Goal: Information Seeking & Learning: Learn about a topic

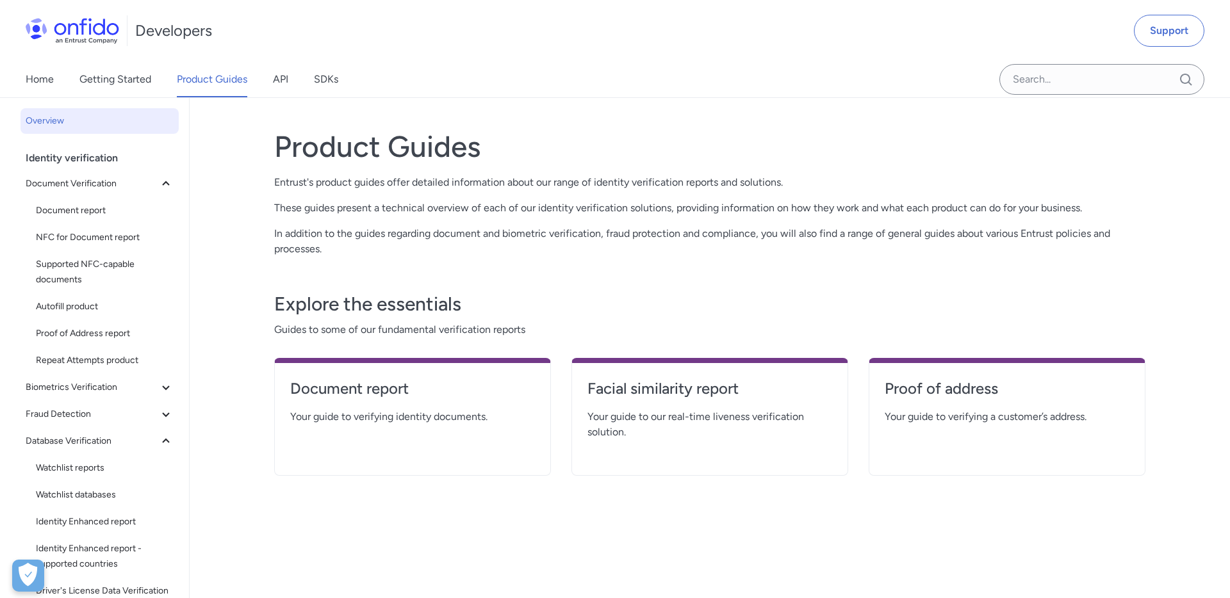
scroll to position [139, 0]
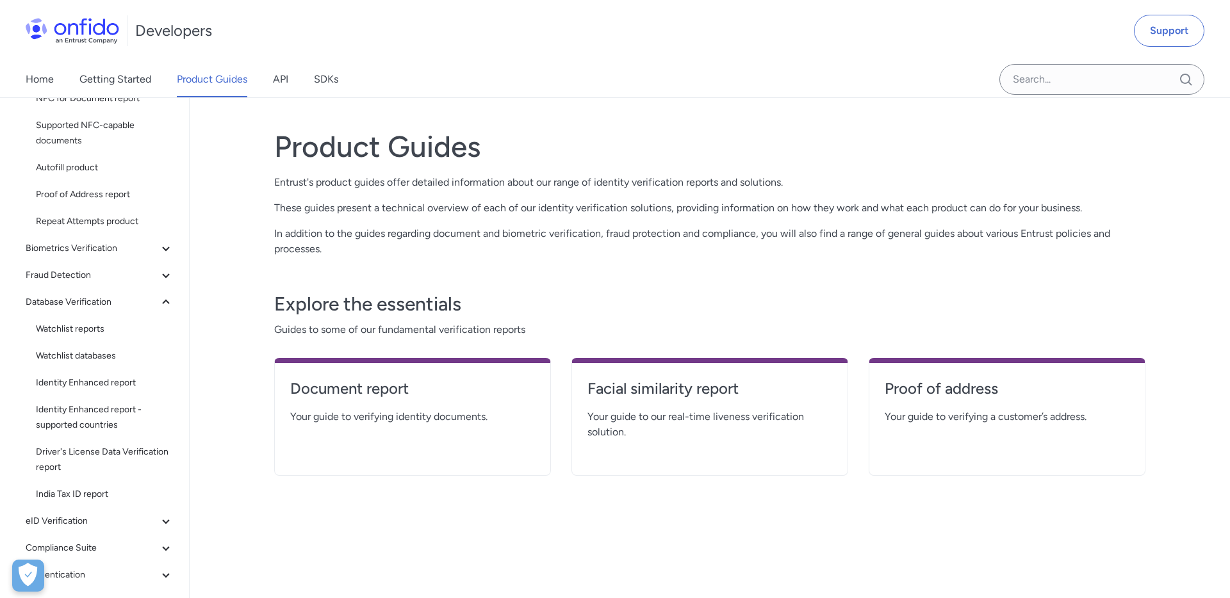
click at [267, 86] on div "Home Getting Started Product Guides API SDKs" at bounding box center [195, 80] width 390 height 36
click at [288, 81] on link "API" at bounding box center [280, 80] width 15 height 36
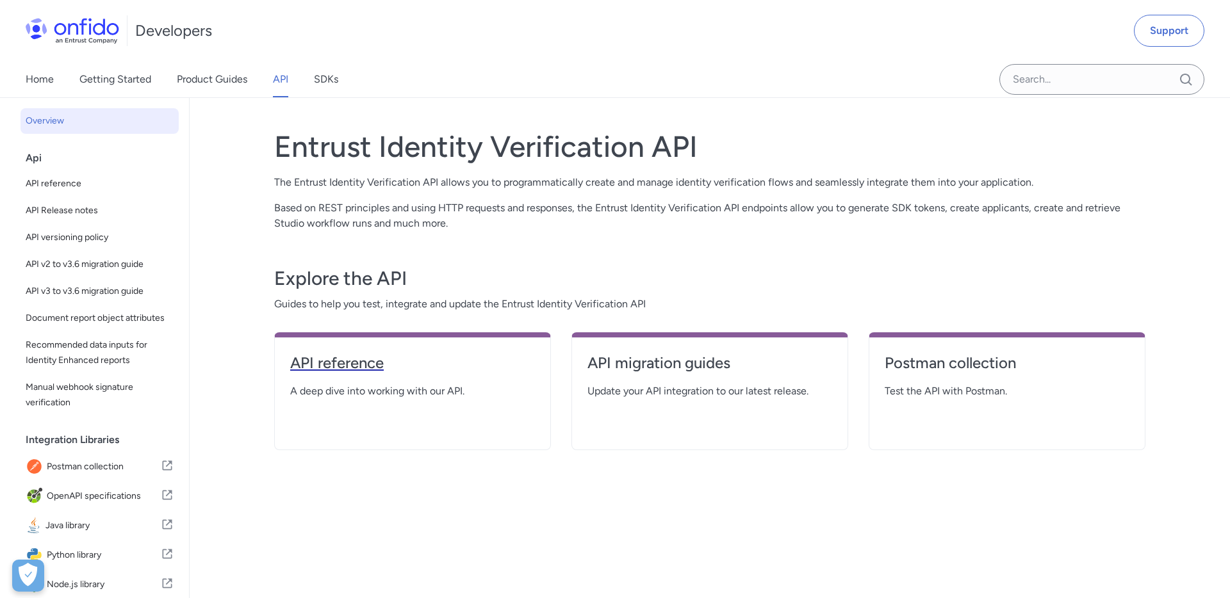
click at [342, 363] on h4 "API reference" at bounding box center [412, 363] width 245 height 21
select select "http"
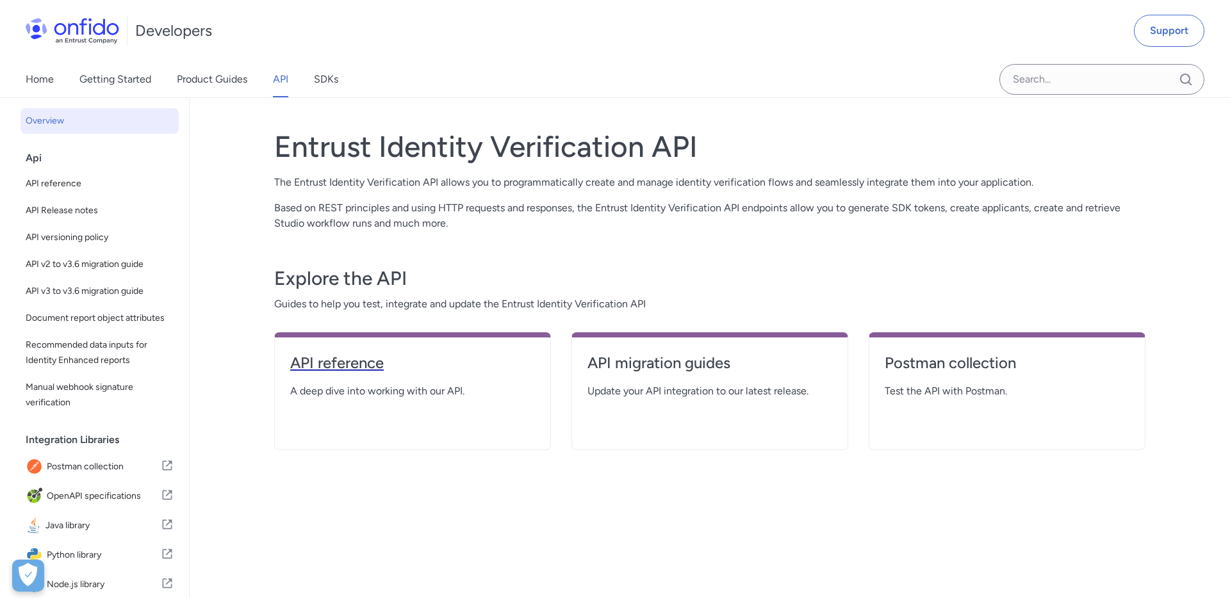
select select "http"
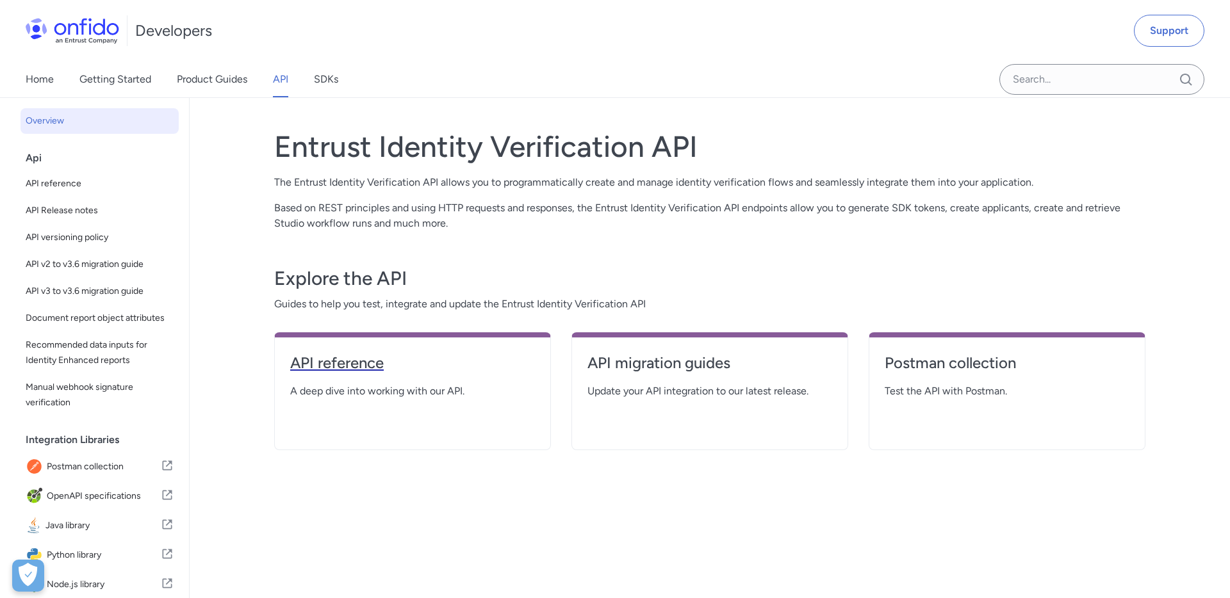
select select "http"
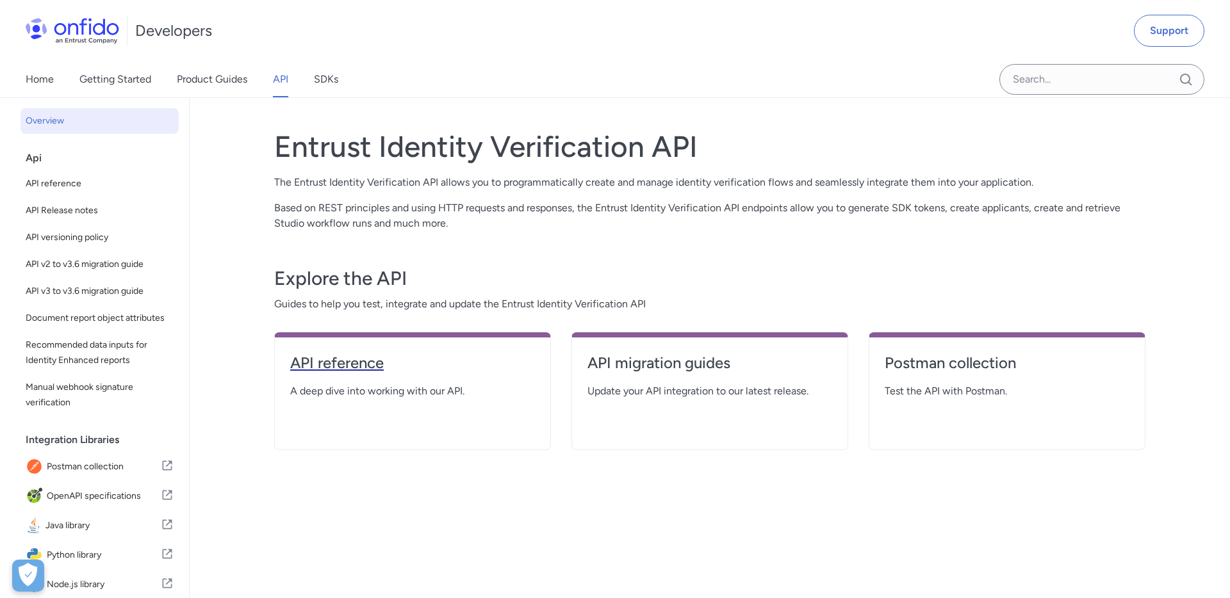
select select "http"
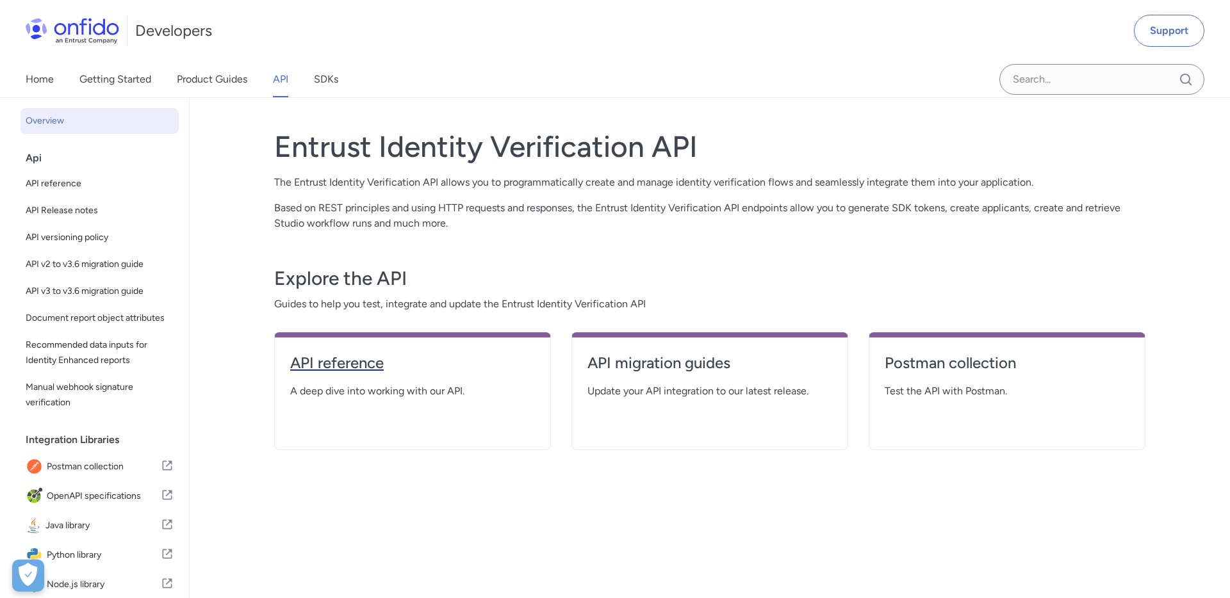
select select "http"
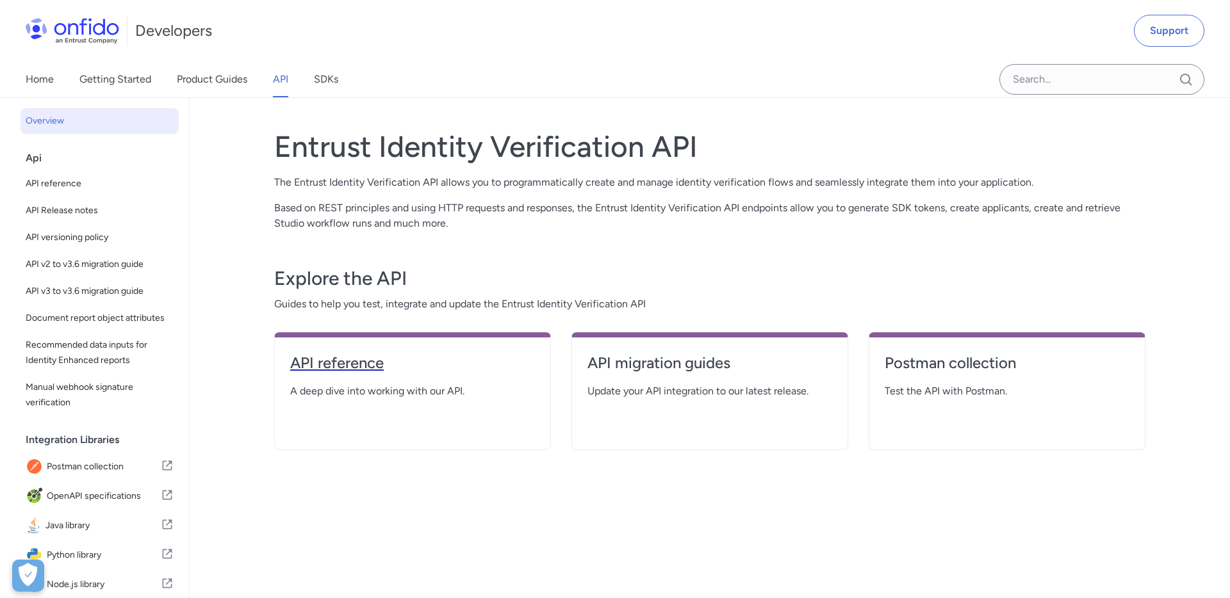
select select "http"
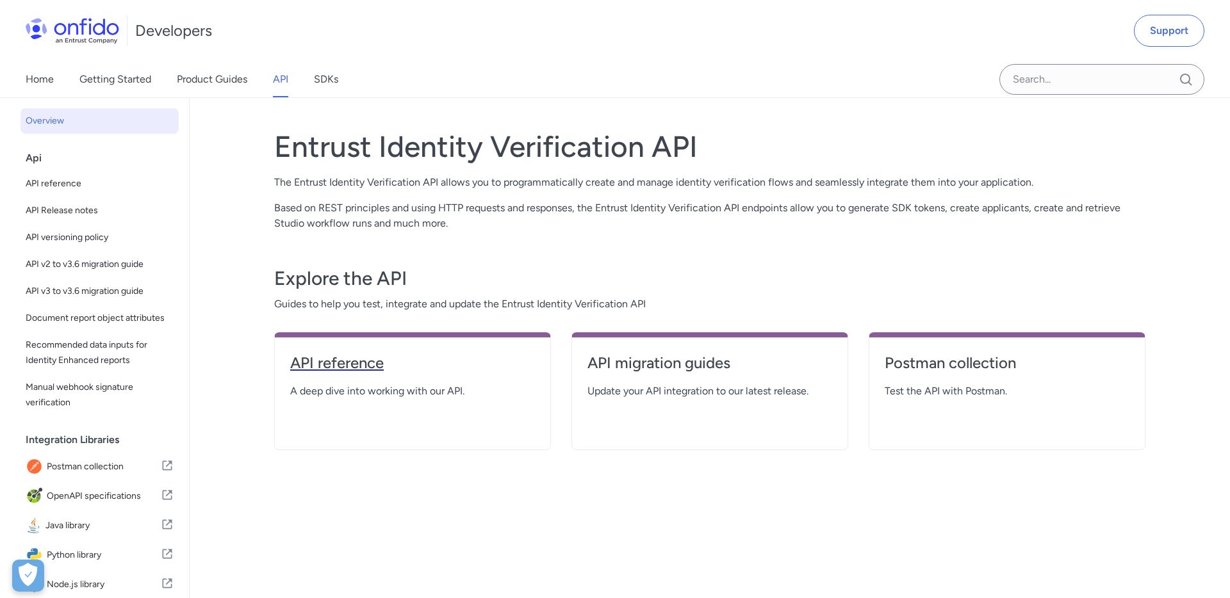
select select "http"
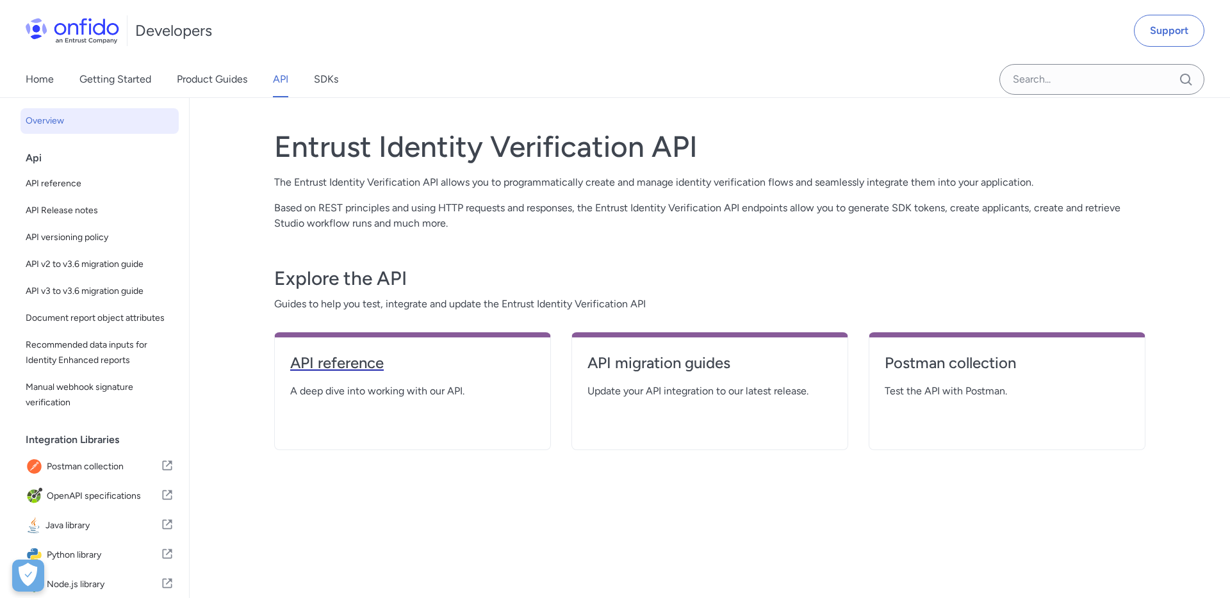
select select "http"
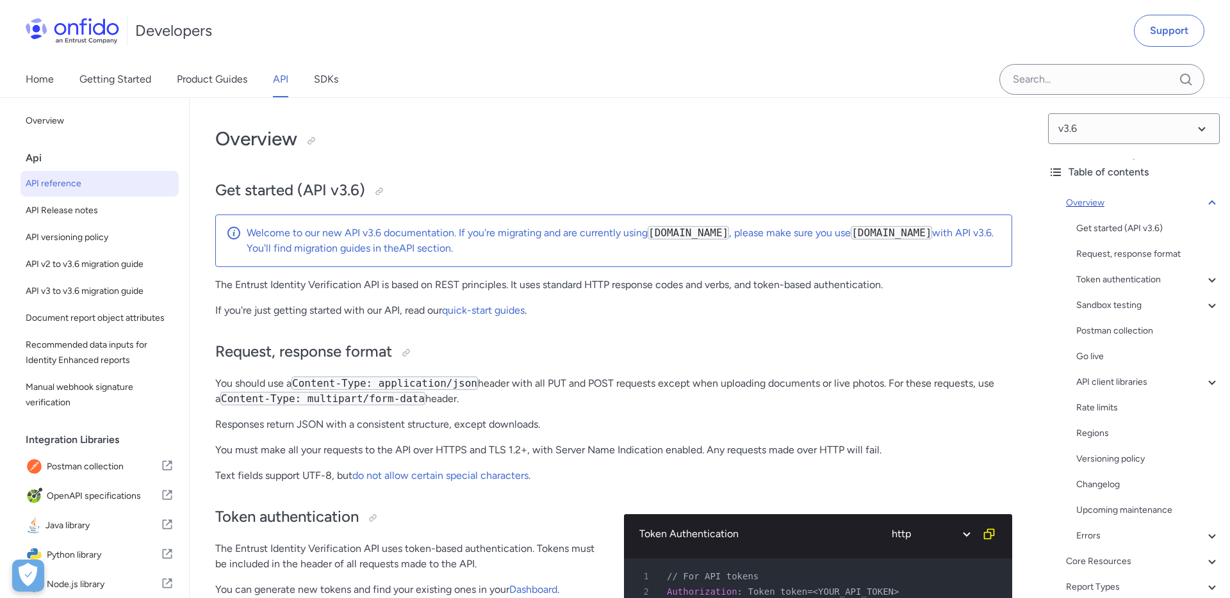
click at [1215, 203] on icon at bounding box center [1211, 203] width 7 height 4
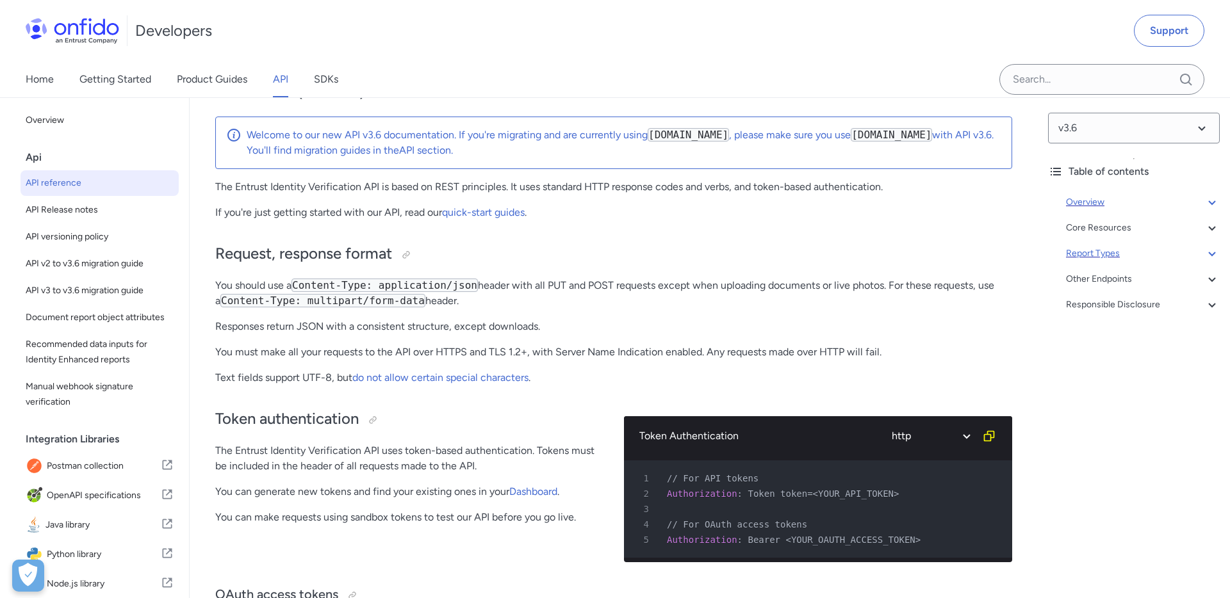
click at [1211, 247] on icon at bounding box center [1212, 253] width 15 height 15
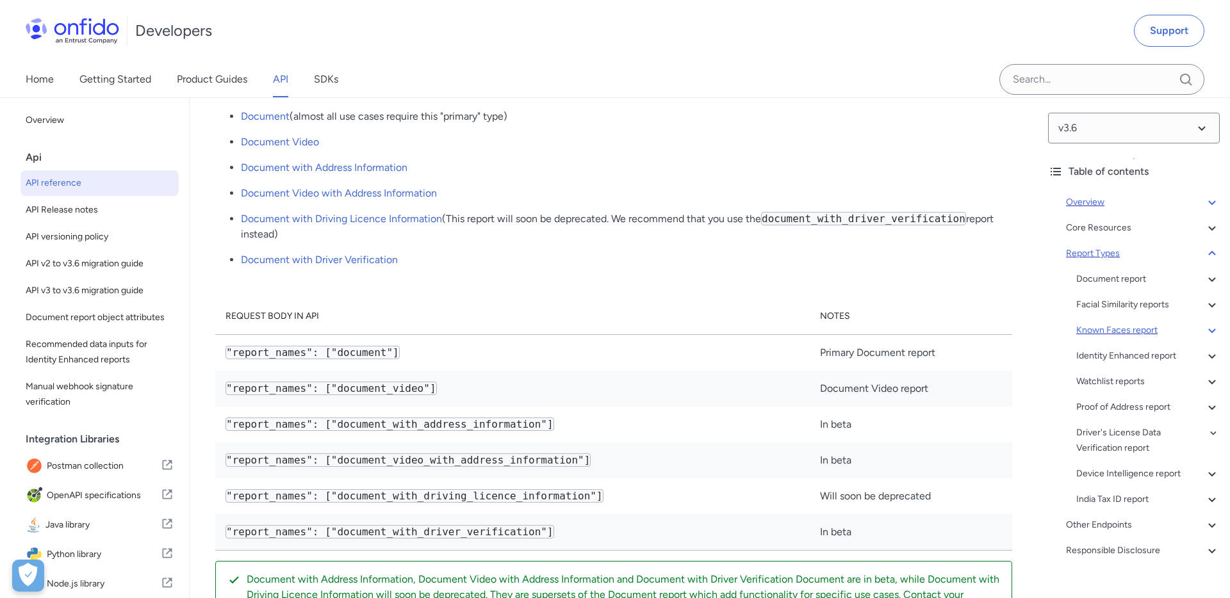
scroll to position [22, 0]
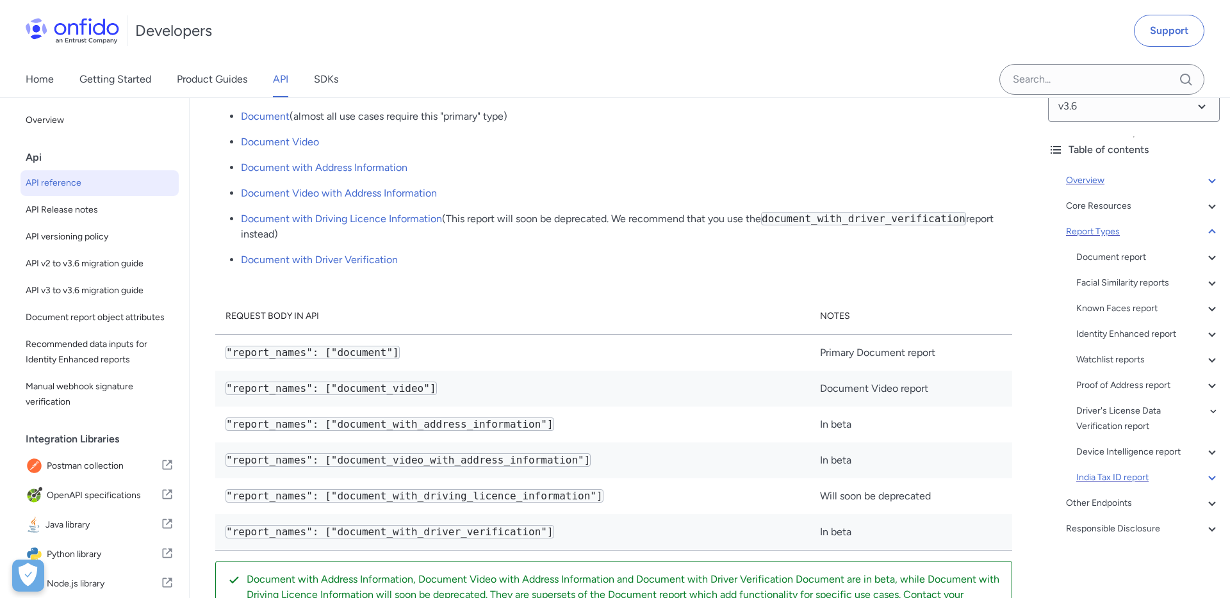
click at [1129, 475] on div "India Tax ID report" at bounding box center [1148, 477] width 144 height 15
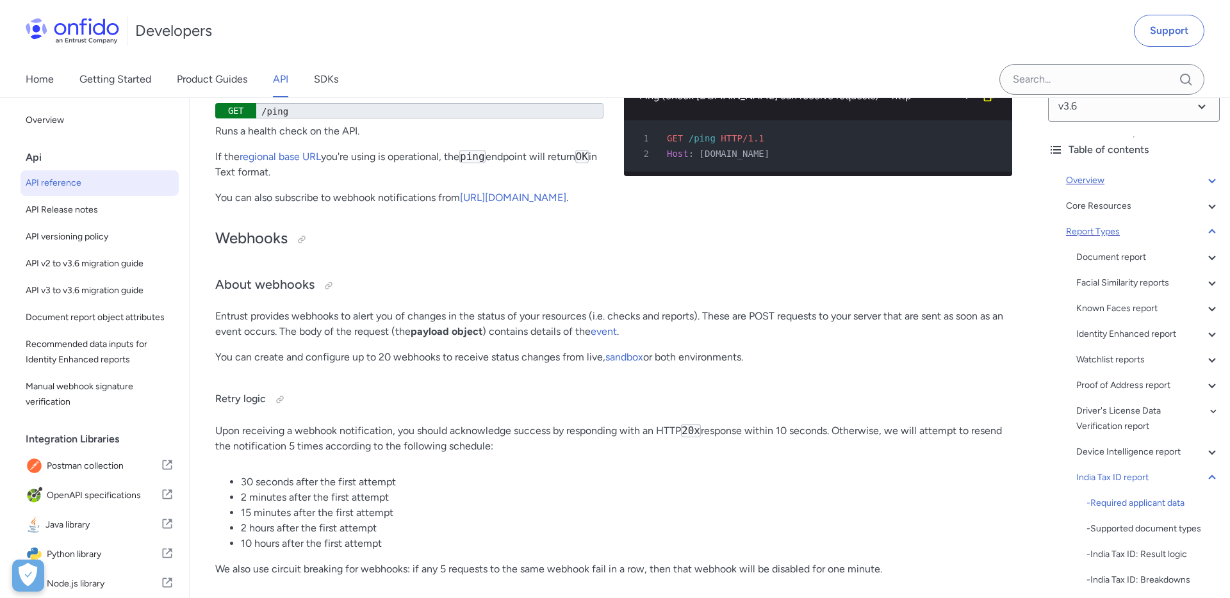
scroll to position [94573, 0]
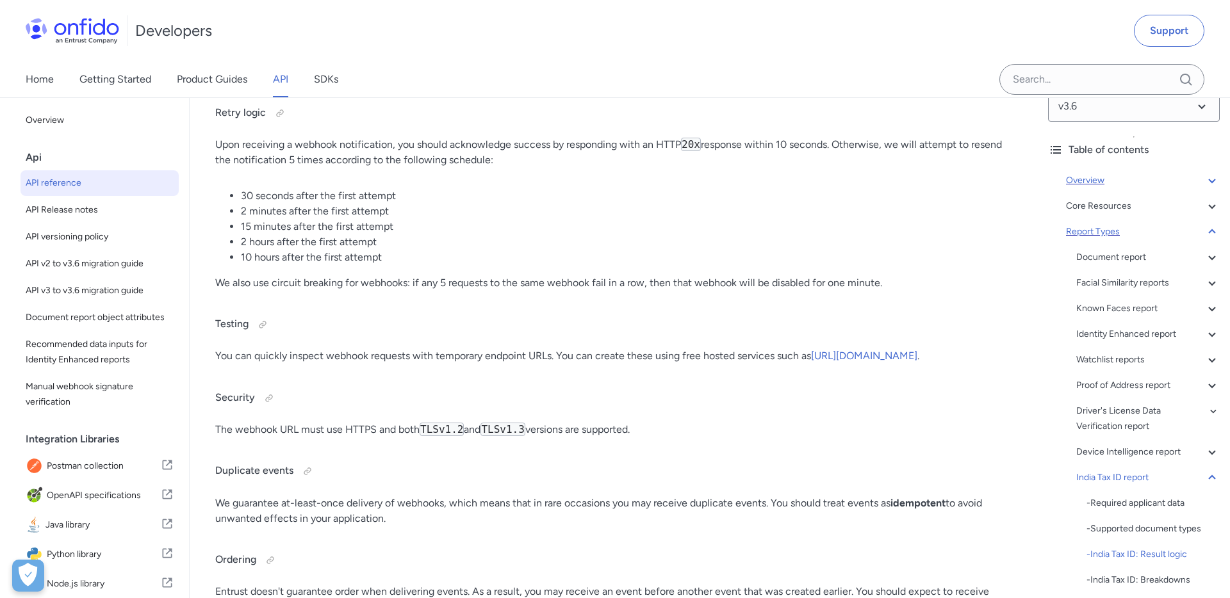
scroll to position [94861, 0]
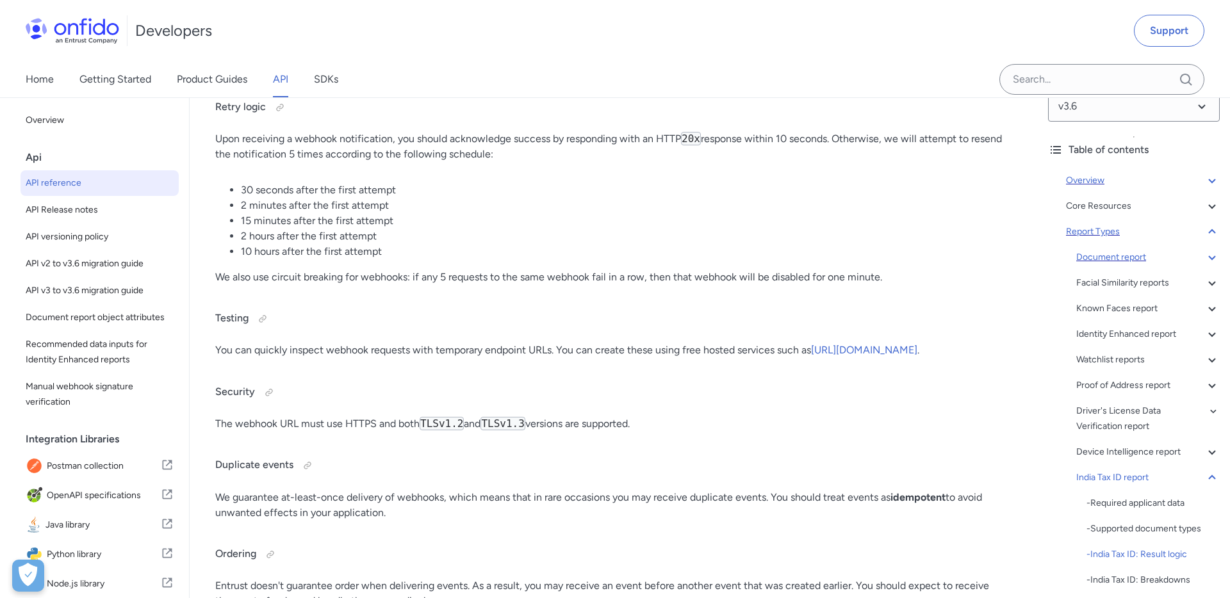
click at [1111, 254] on div "Document report" at bounding box center [1148, 257] width 144 height 15
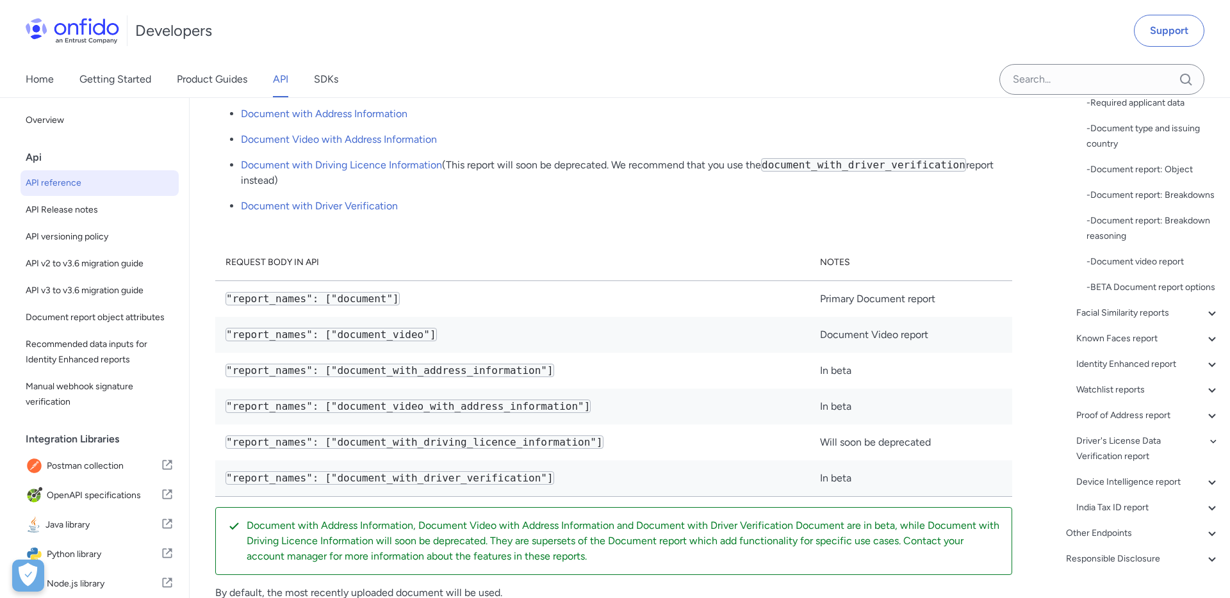
scroll to position [206, 0]
click at [1128, 507] on div "India Tax ID report" at bounding box center [1148, 504] width 144 height 15
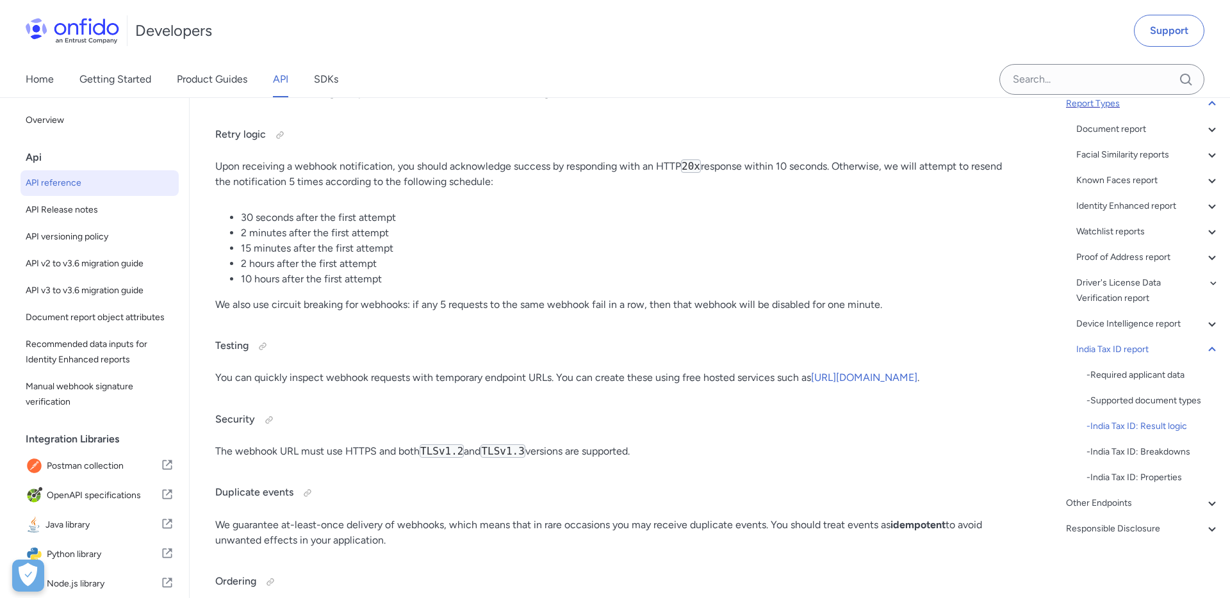
scroll to position [94847, 0]
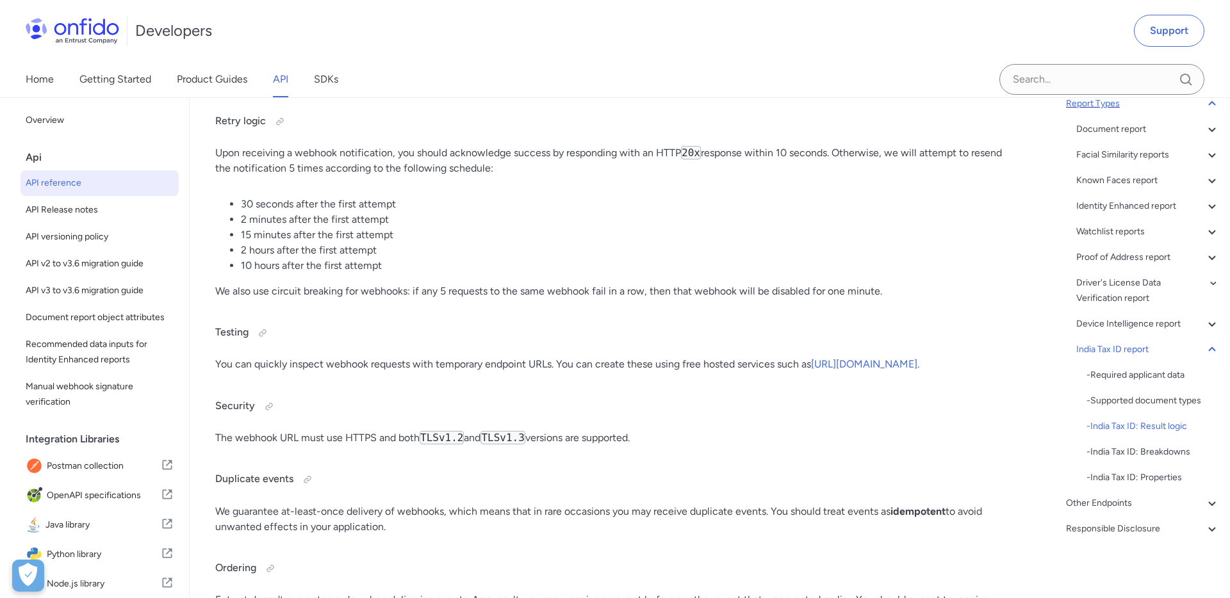
drag, startPoint x: 585, startPoint y: 335, endPoint x: 213, endPoint y: 343, distance: 371.7
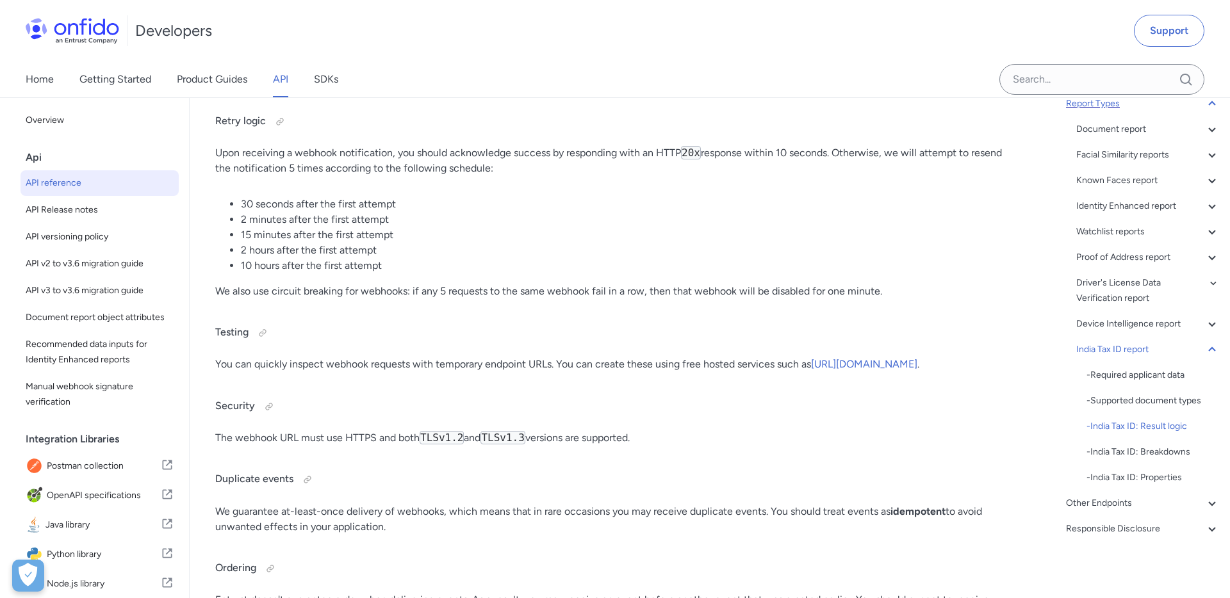
copy p "In addition, the applicant's PAN and full name are returned in the properties"
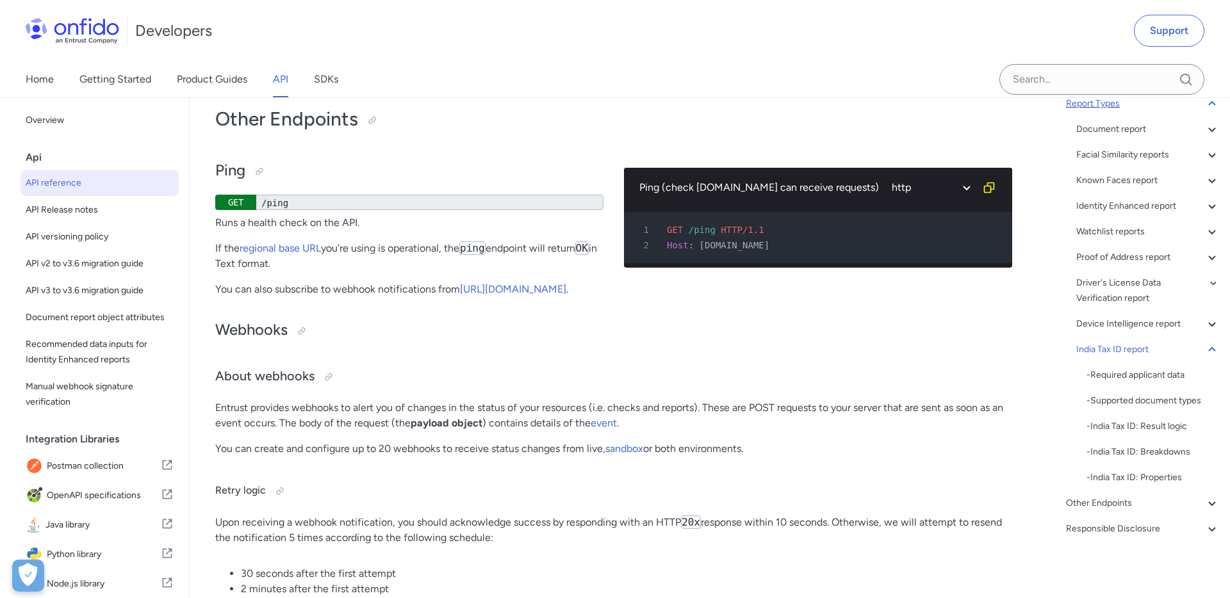
scroll to position [94476, 0]
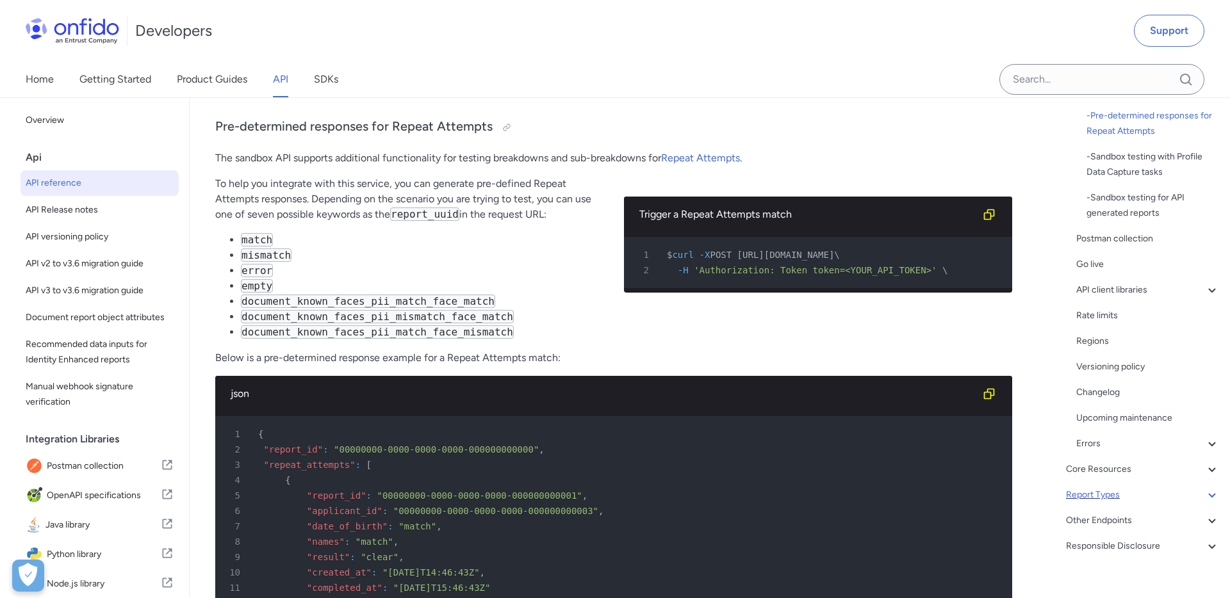
scroll to position [422, 0]
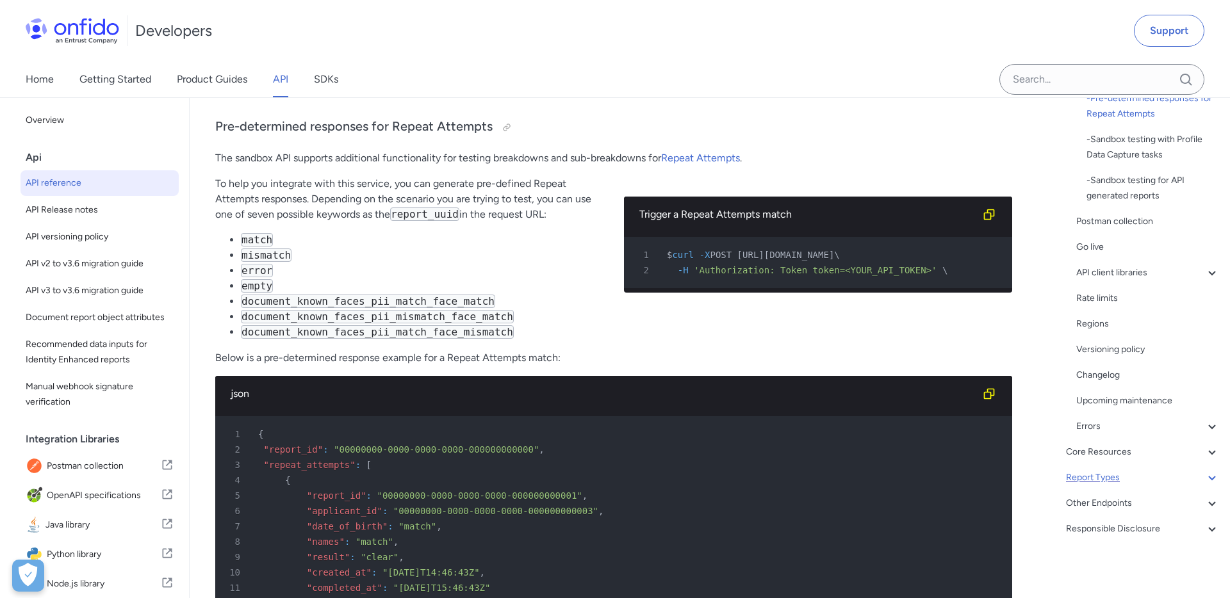
click at [1108, 481] on div "Report Types" at bounding box center [1143, 477] width 154 height 15
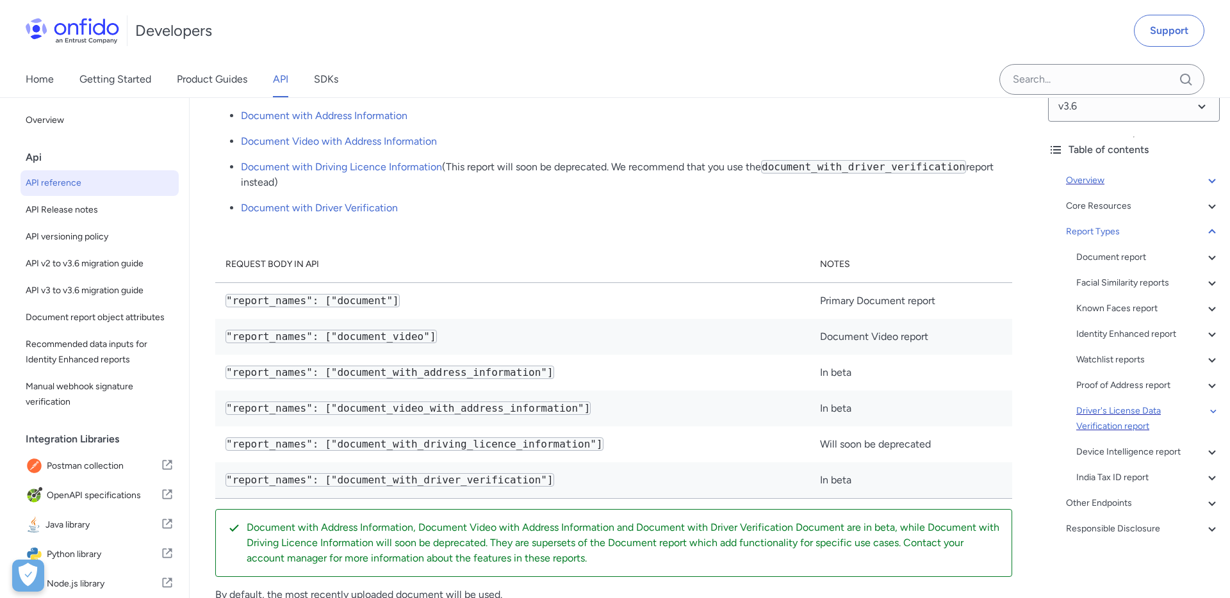
scroll to position [232, 0]
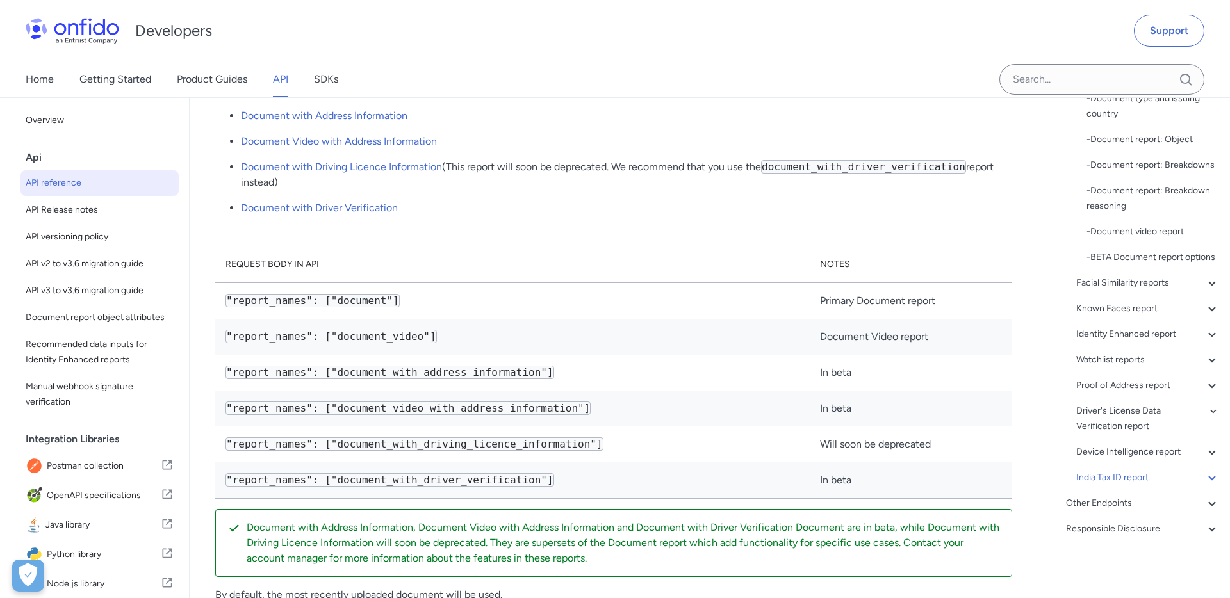
click at [1126, 476] on div "India Tax ID report" at bounding box center [1148, 477] width 144 height 15
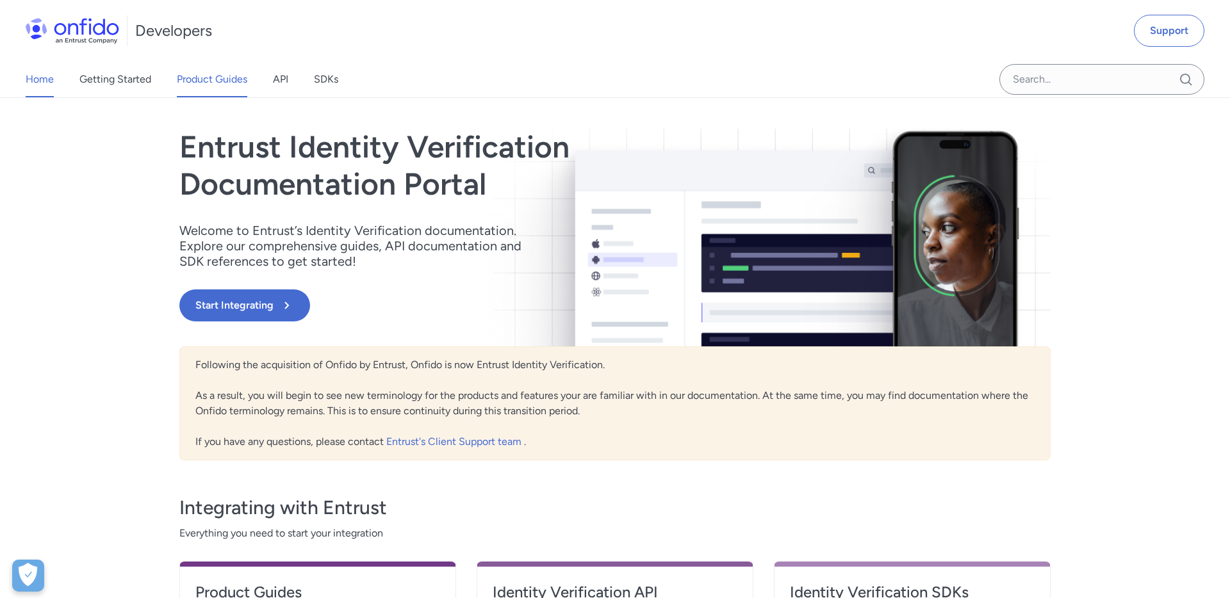
click at [211, 92] on link "Product Guides" at bounding box center [212, 80] width 70 height 36
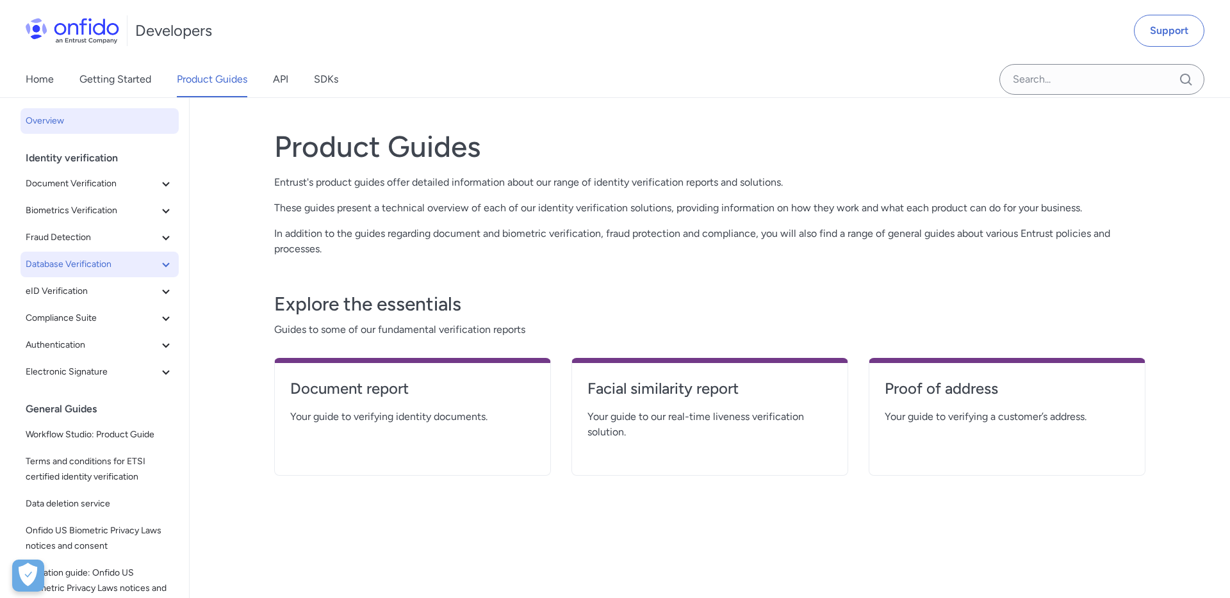
click at [167, 256] on button "Database Verification" at bounding box center [100, 265] width 158 height 26
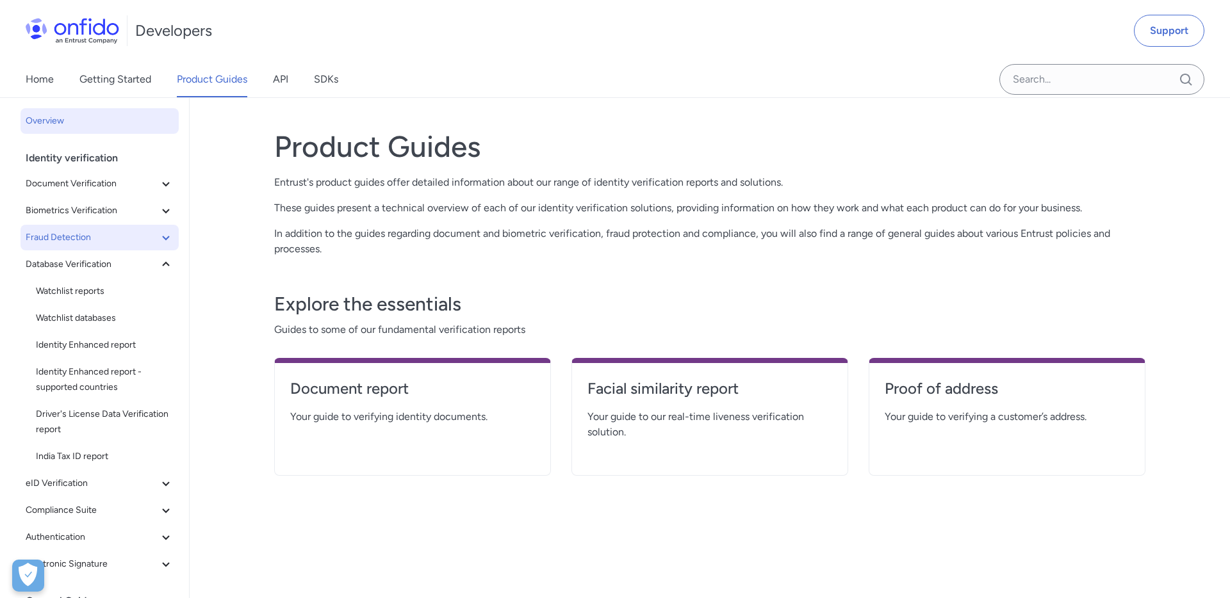
click at [161, 238] on icon at bounding box center [165, 237] width 15 height 15
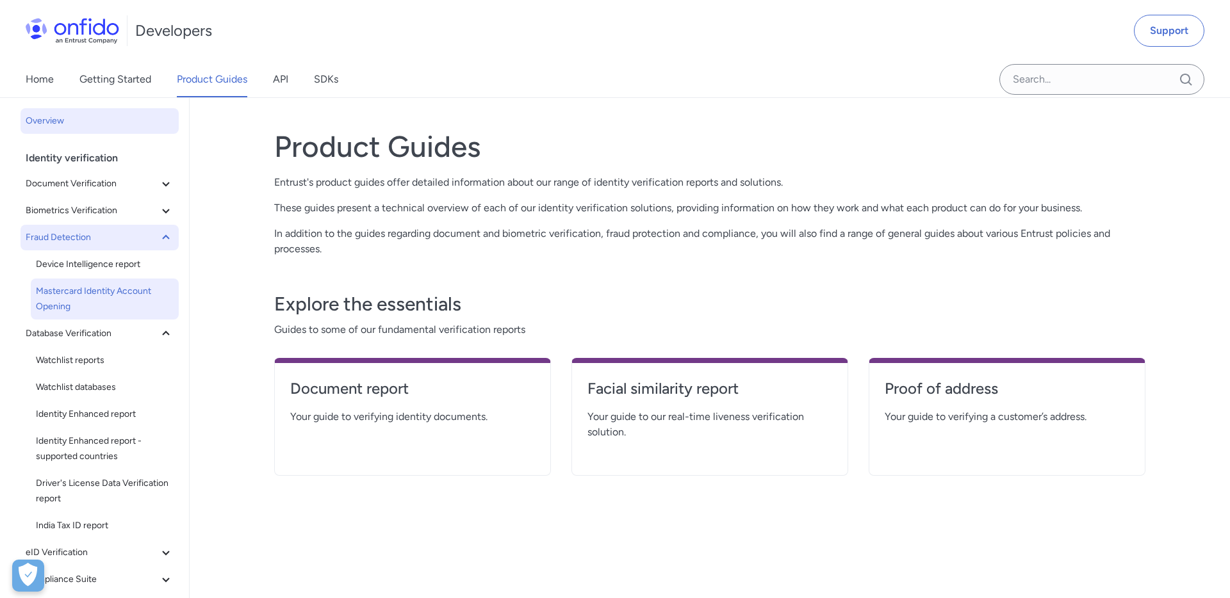
click at [108, 286] on span "Mastercard Identity Account Opening" at bounding box center [105, 299] width 138 height 31
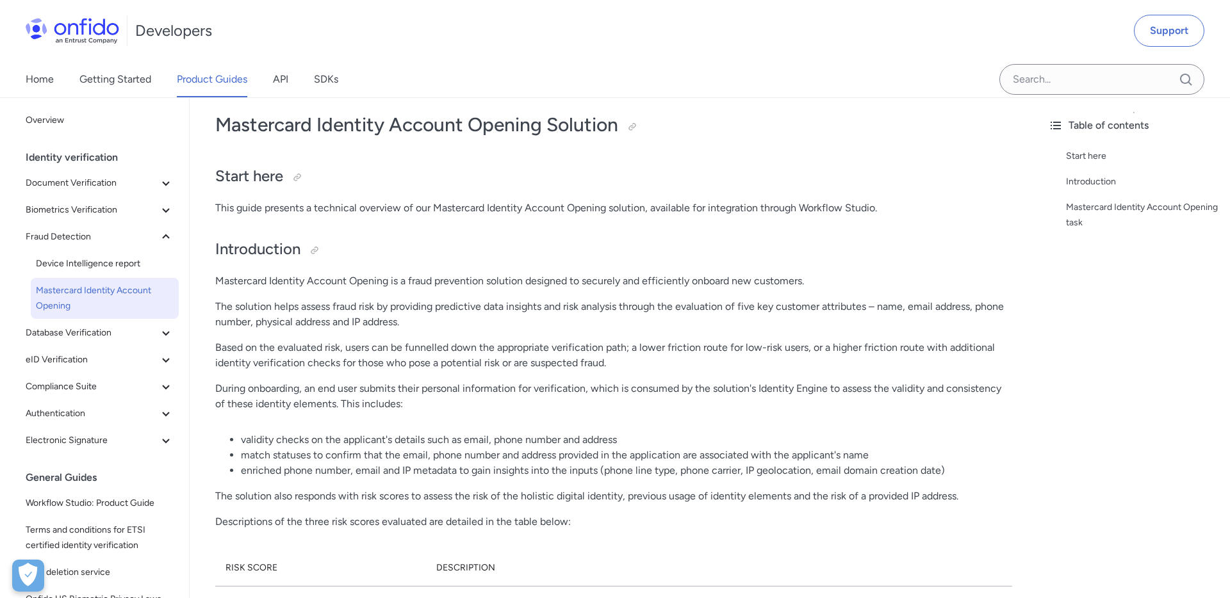
scroll to position [17, 0]
click at [163, 190] on icon at bounding box center [165, 183] width 15 height 15
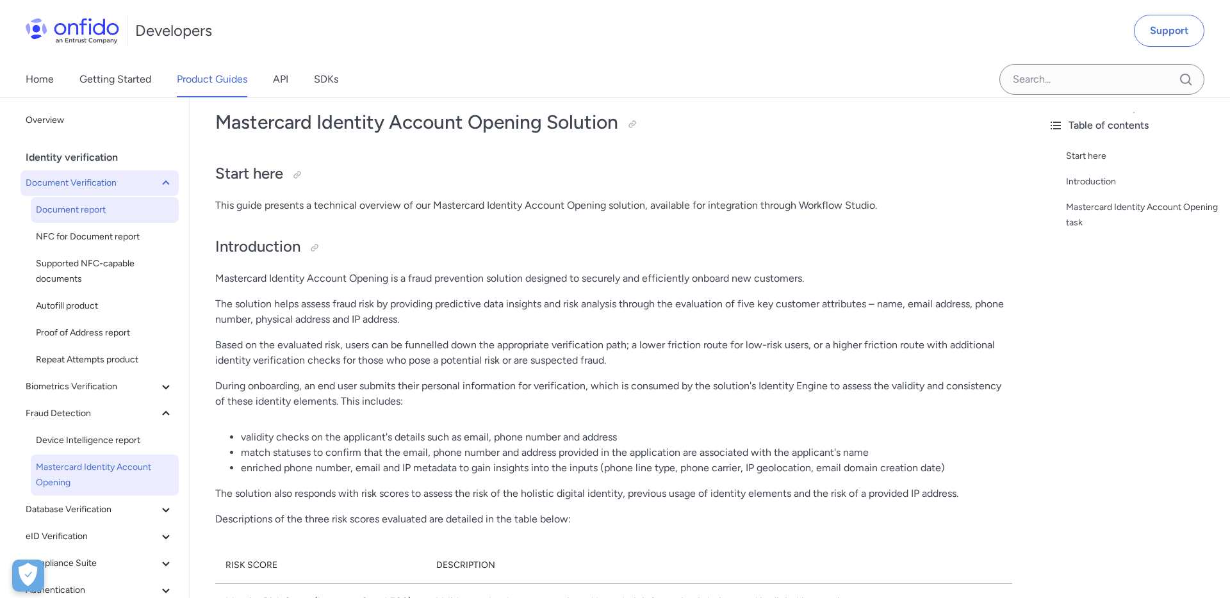
click at [86, 206] on span "Document report" at bounding box center [105, 209] width 138 height 15
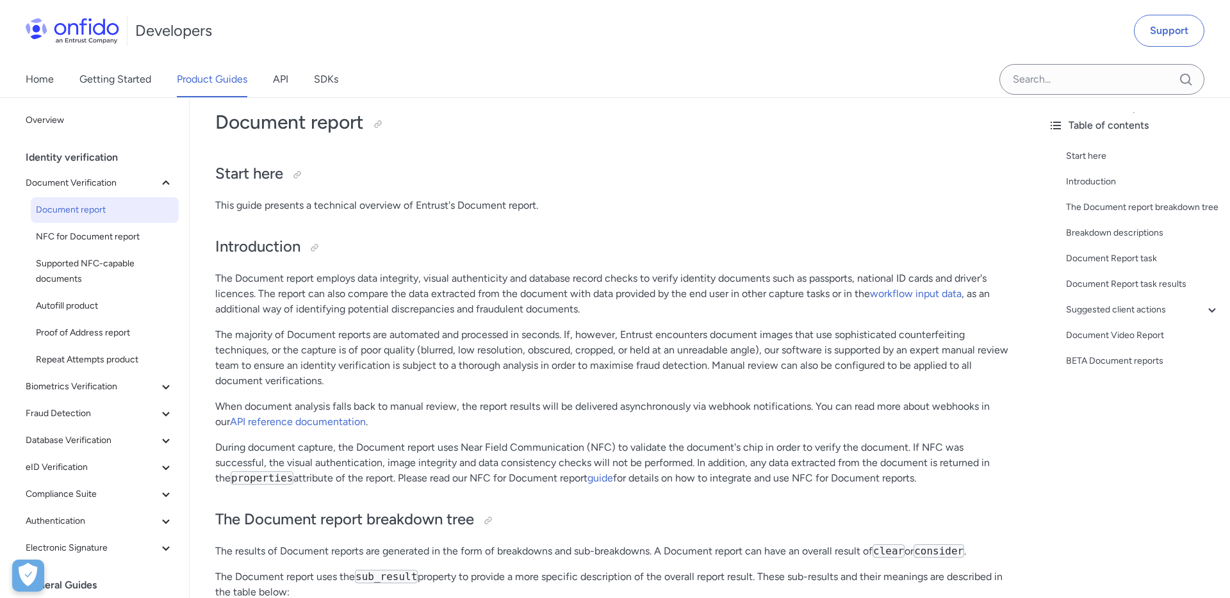
click at [102, 208] on span "Document report" at bounding box center [105, 209] width 138 height 15
click at [1107, 285] on div "Document Report task results" at bounding box center [1143, 284] width 154 height 15
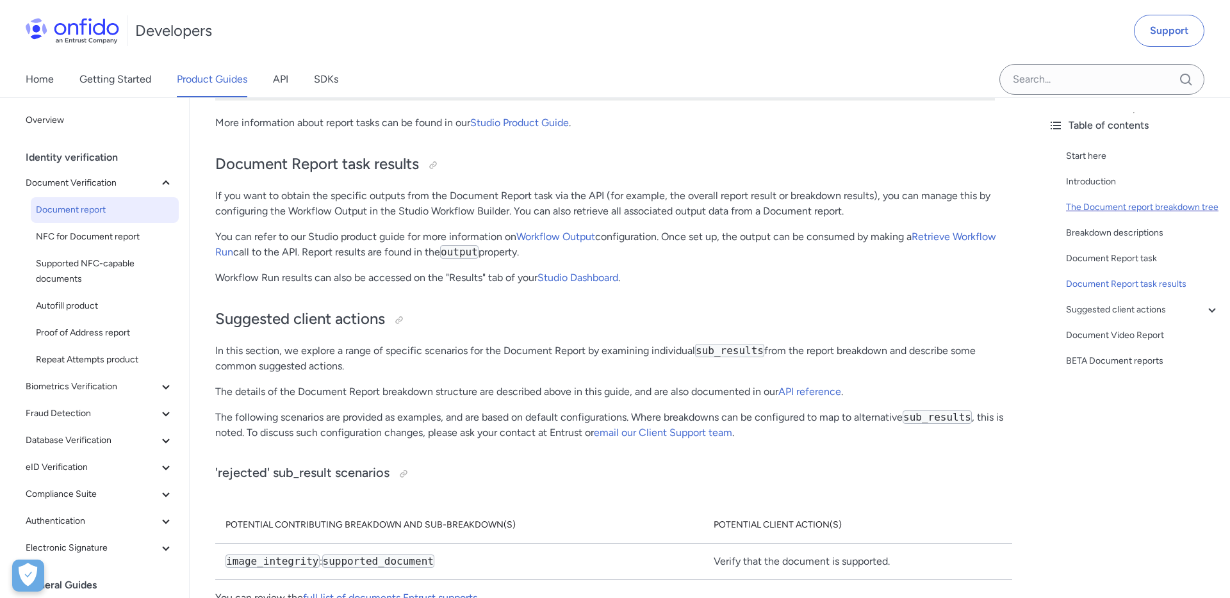
click at [1111, 210] on div "The Document report breakdown tree" at bounding box center [1143, 207] width 154 height 15
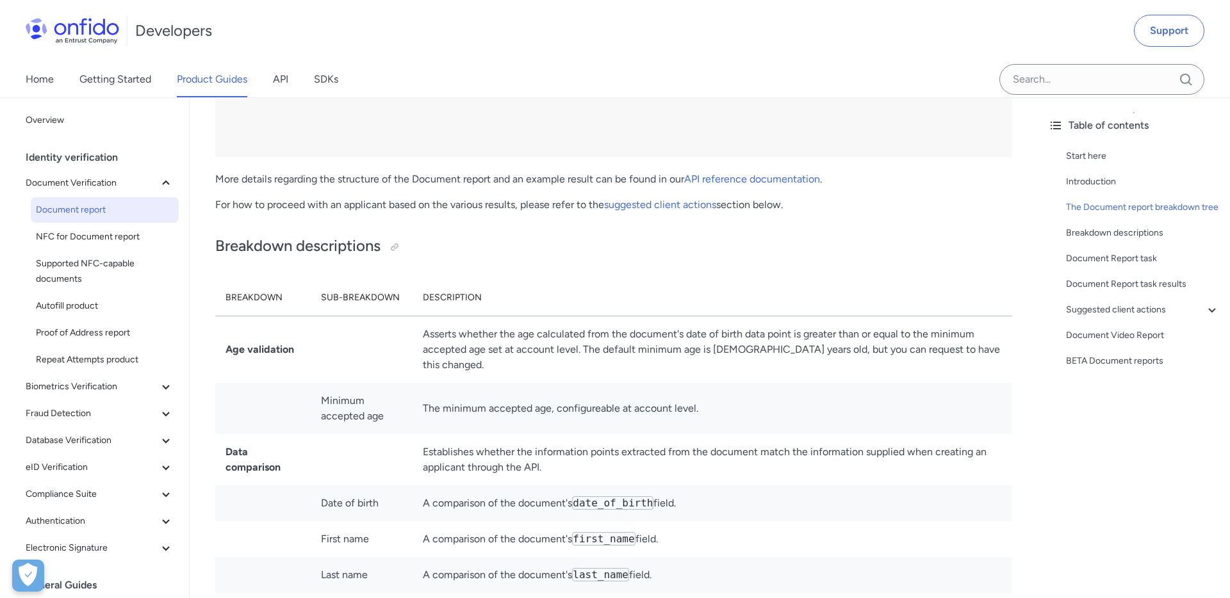
scroll to position [3242, 0]
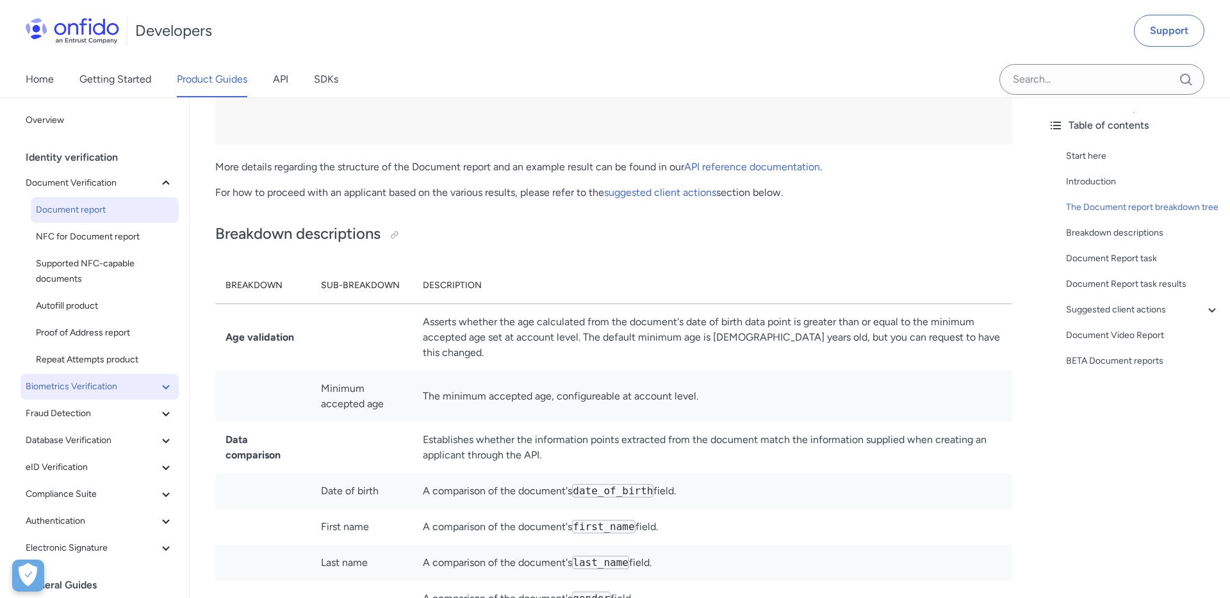
click at [162, 383] on icon at bounding box center [165, 386] width 15 height 15
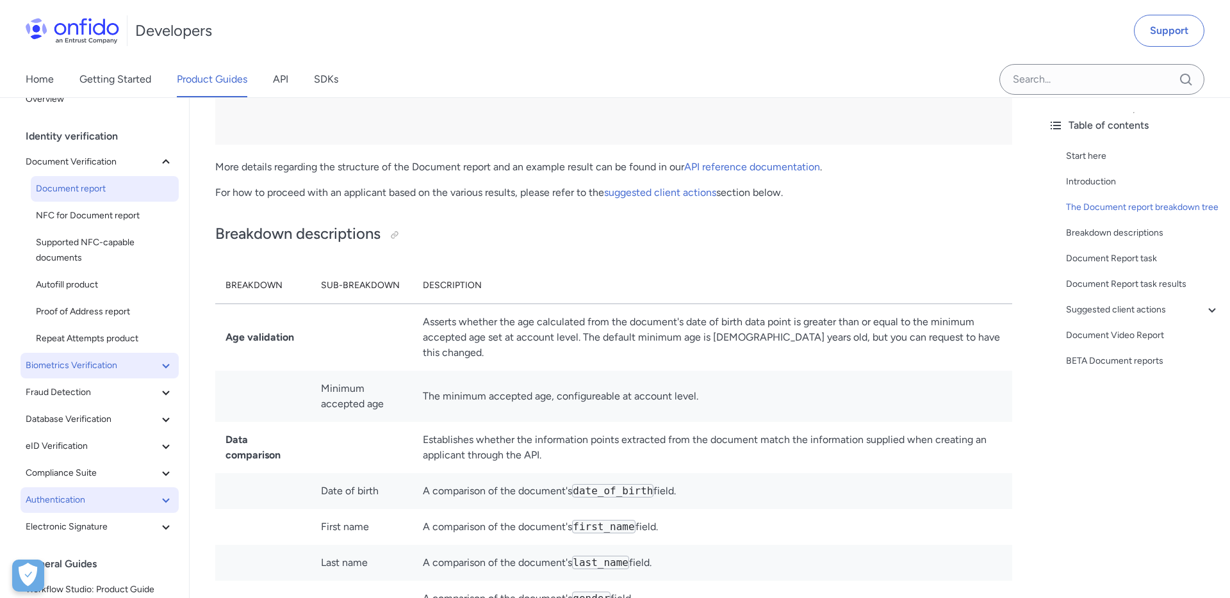
click at [169, 495] on icon at bounding box center [165, 500] width 15 height 15
click at [110, 525] on span "Biometric authentication" at bounding box center [105, 527] width 138 height 15
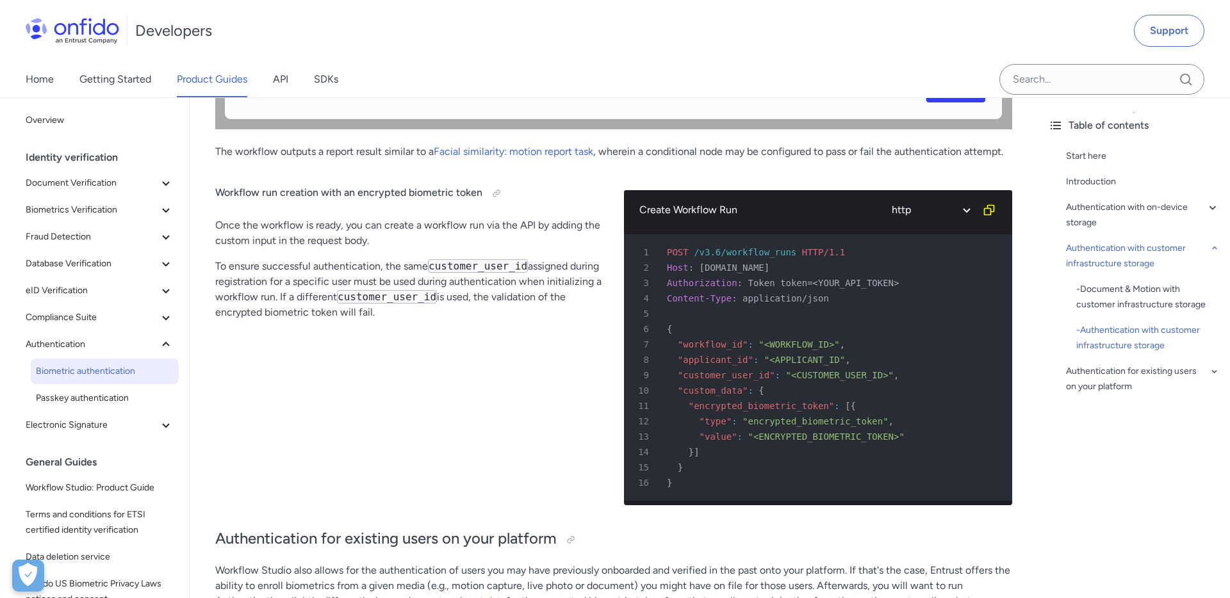
scroll to position [5255, 0]
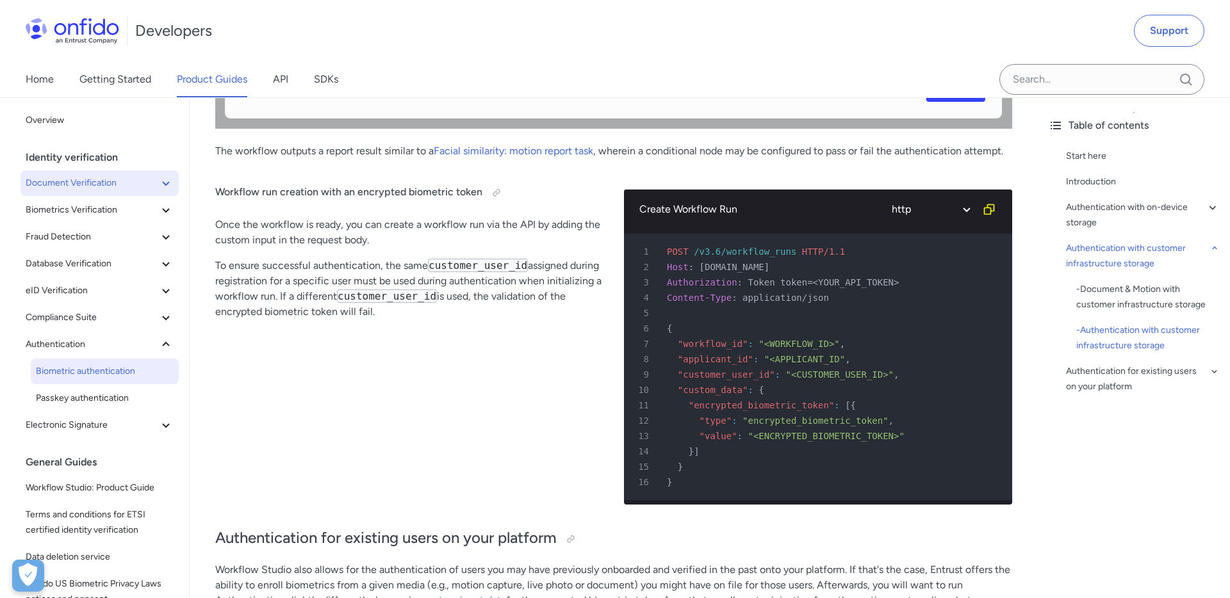
click at [155, 188] on span "Document Verification" at bounding box center [92, 183] width 133 height 15
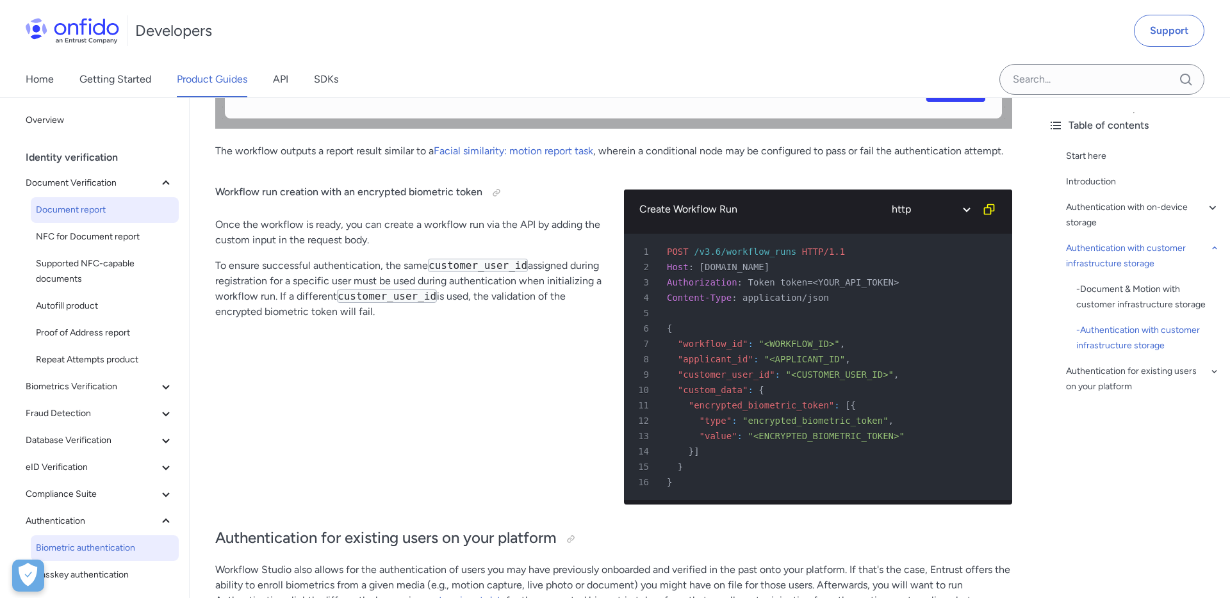
click at [97, 212] on span "Document report" at bounding box center [105, 209] width 138 height 15
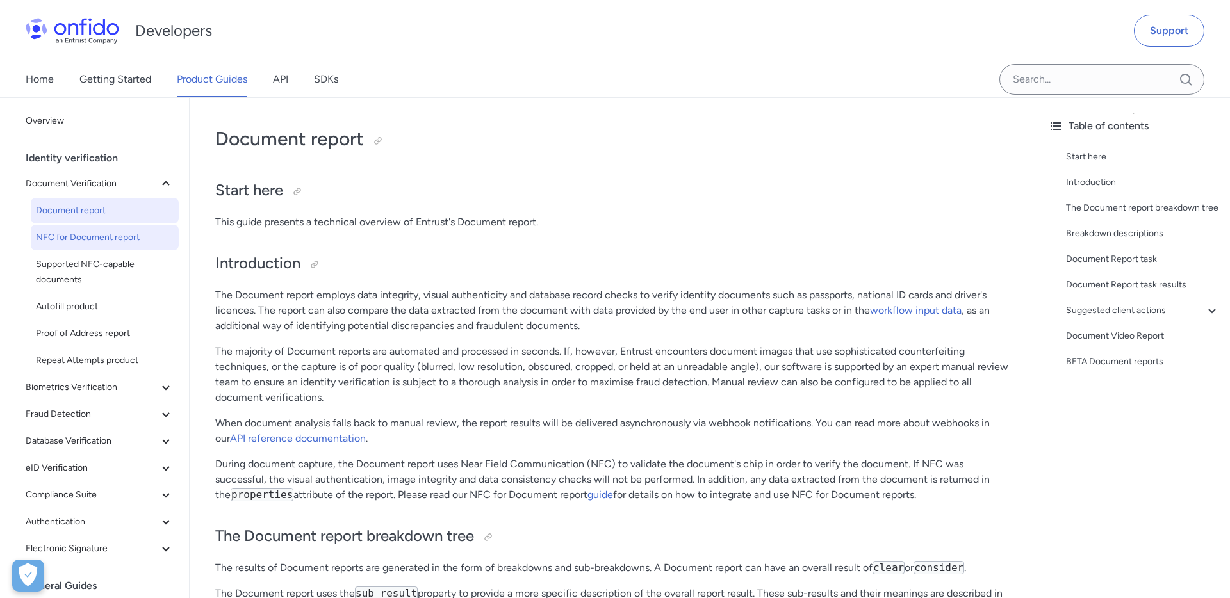
click at [108, 238] on span "NFC for Document report" at bounding box center [105, 237] width 138 height 15
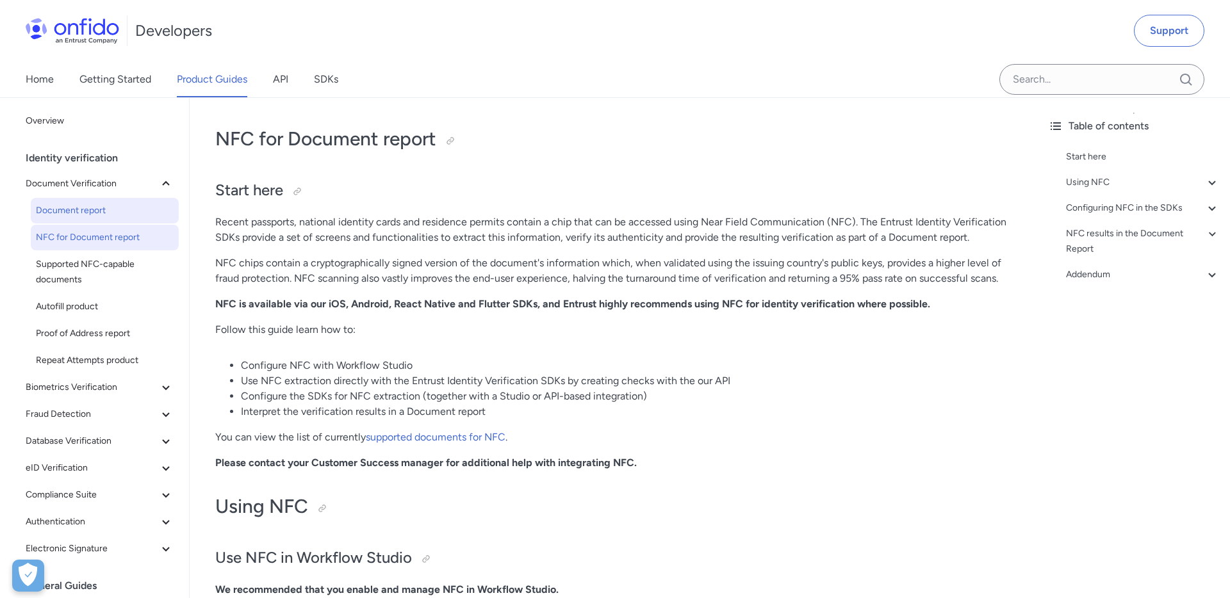
click at [97, 213] on span "Document report" at bounding box center [105, 210] width 138 height 15
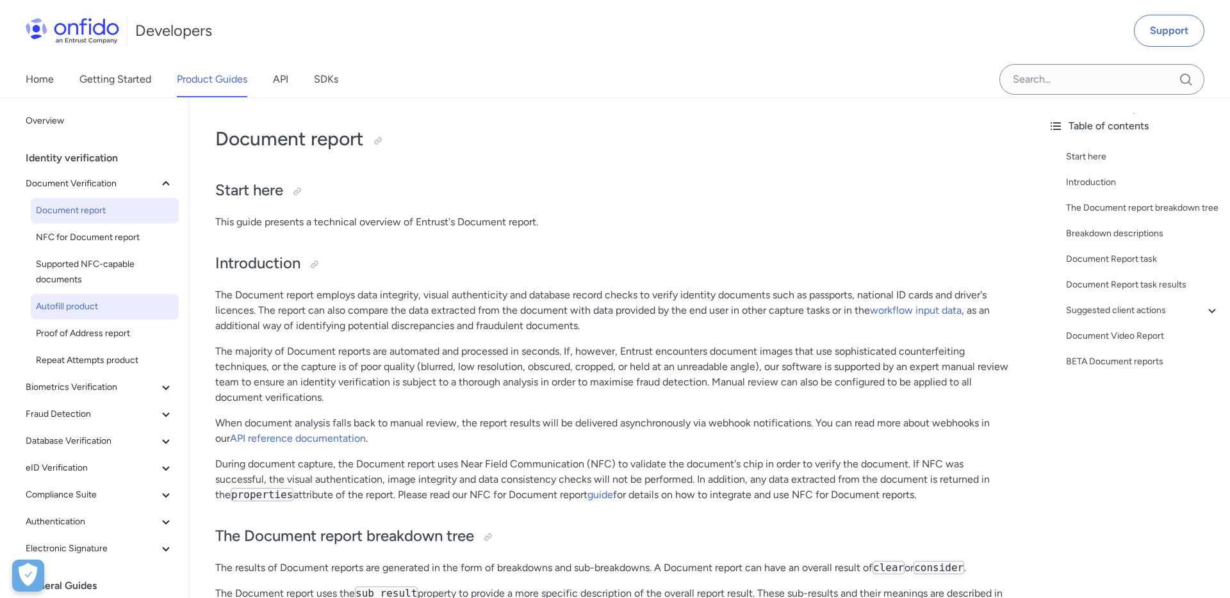
click at [99, 305] on span "Autofill product" at bounding box center [105, 306] width 138 height 15
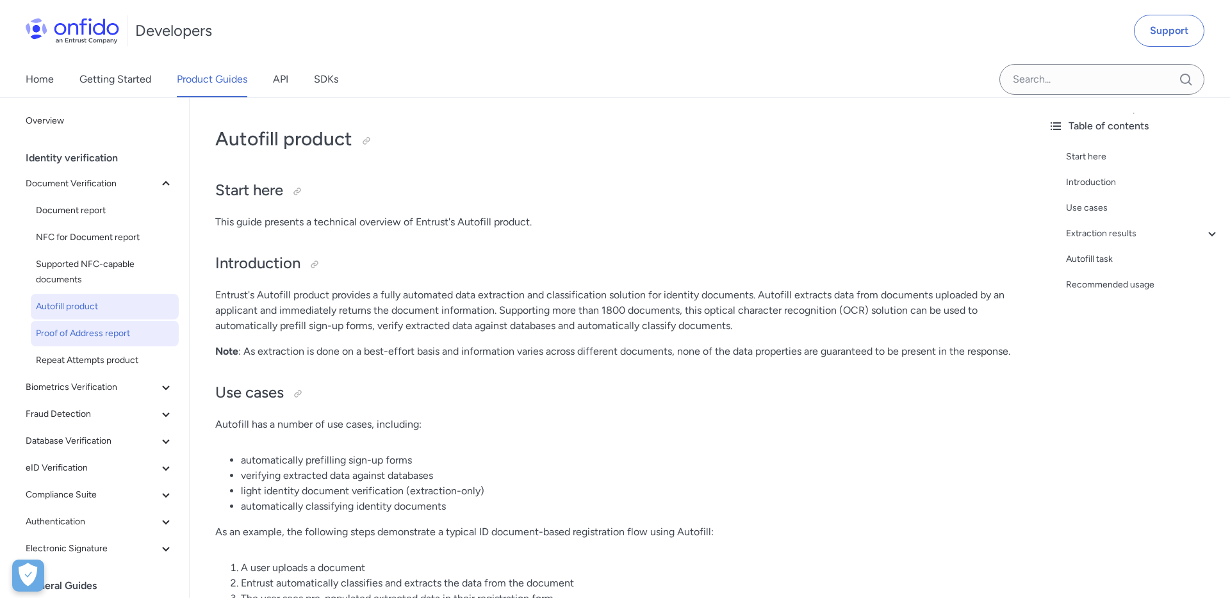
click at [101, 331] on span "Proof of Address report" at bounding box center [105, 333] width 138 height 15
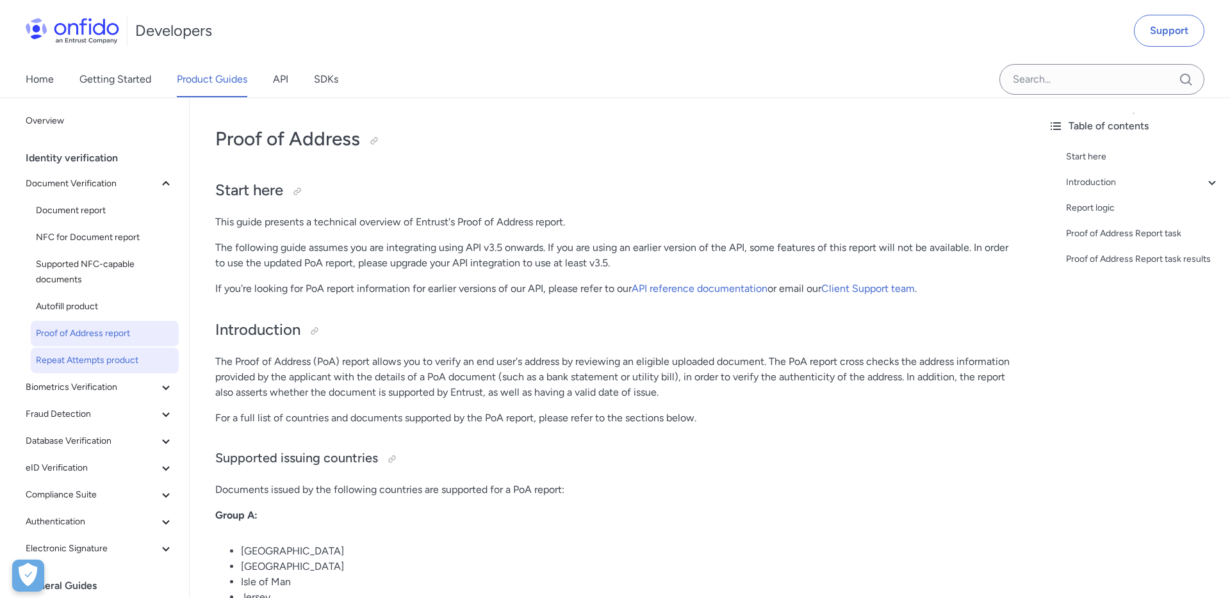
click at [101, 359] on span "Repeat Attempts product" at bounding box center [105, 360] width 138 height 15
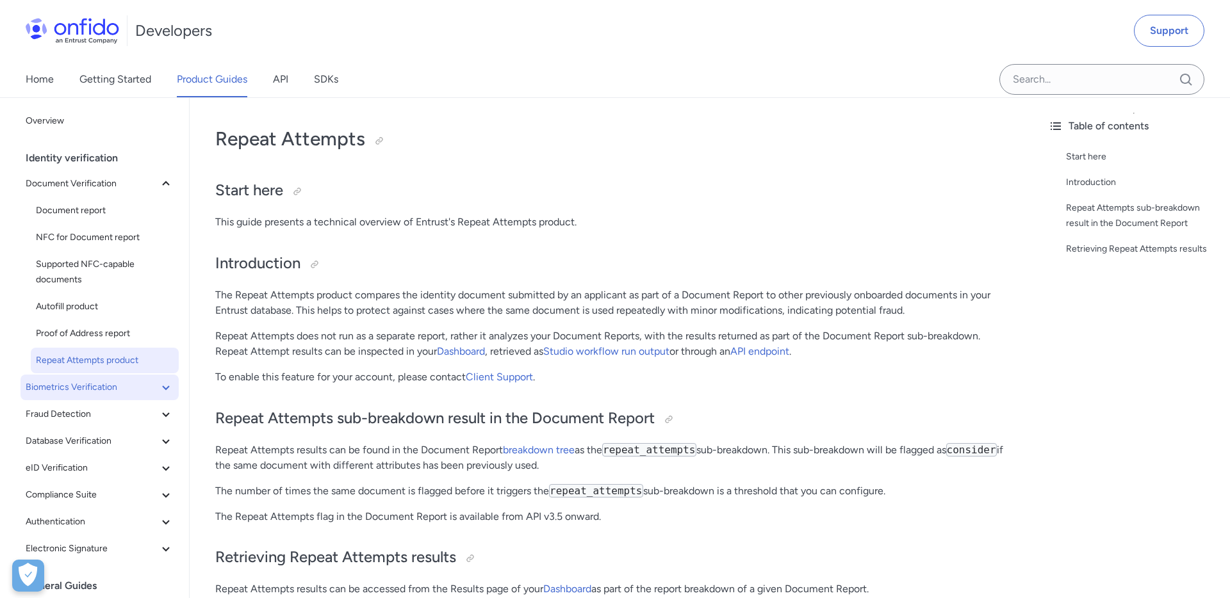
click at [168, 378] on button "Biometrics Verification" at bounding box center [100, 388] width 158 height 26
click at [116, 415] on span "Facial Similarity reports" at bounding box center [105, 414] width 138 height 15
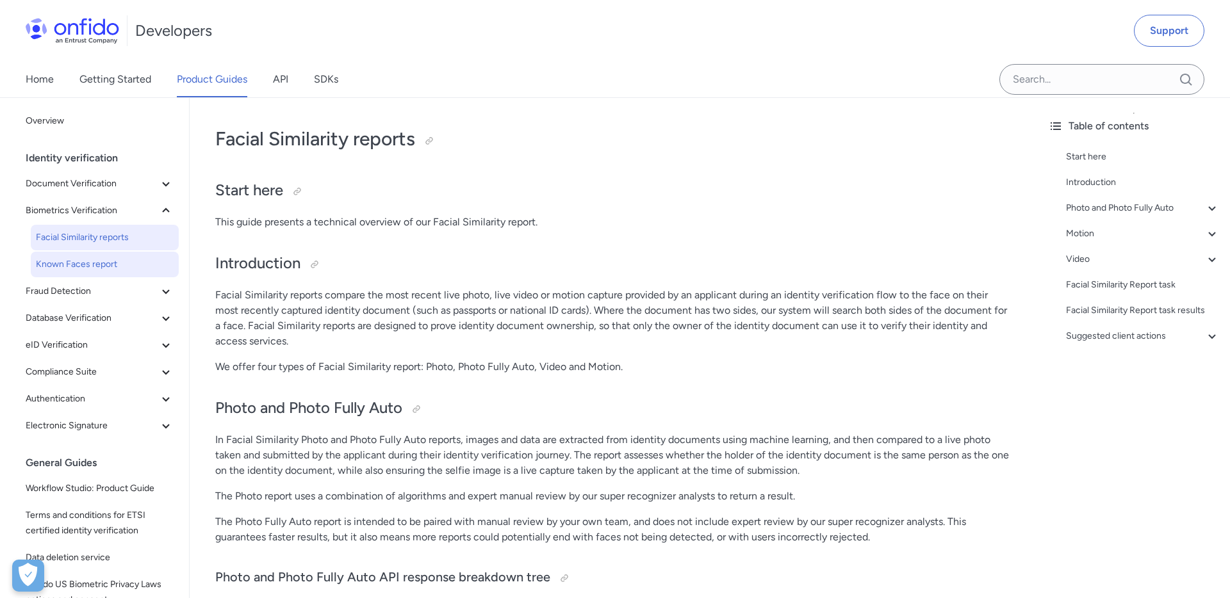
click at [108, 267] on span "Known Faces report" at bounding box center [105, 264] width 138 height 15
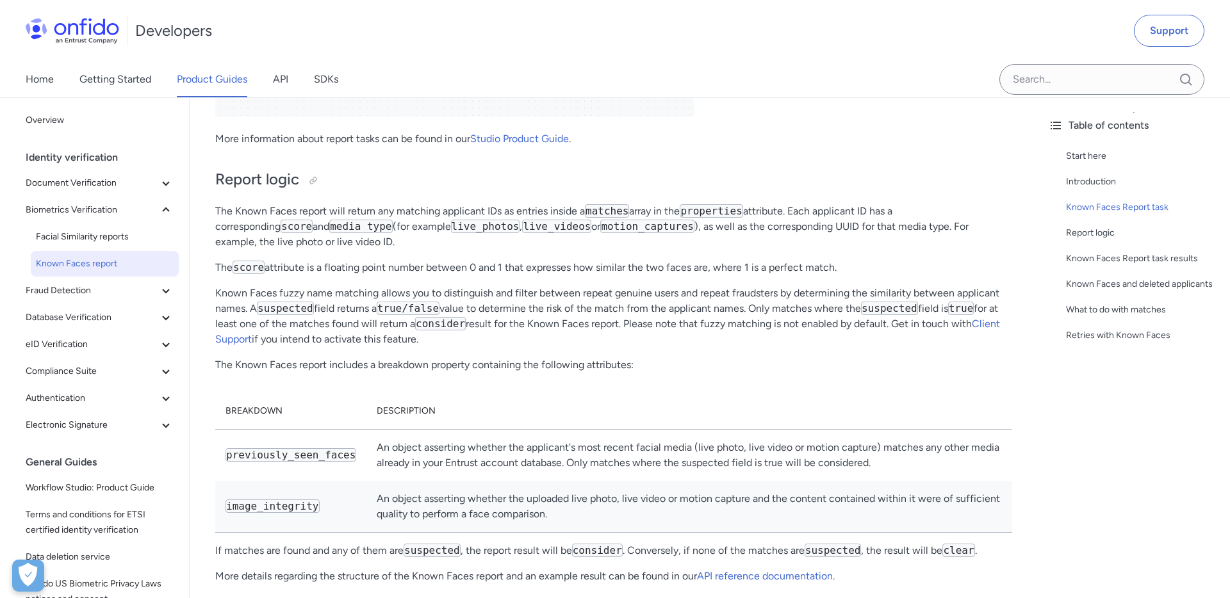
scroll to position [1039, 0]
click at [680, 296] on p "Known Faces fuzzy name matching allows you to distinguish and filter between re…" at bounding box center [613, 314] width 797 height 62
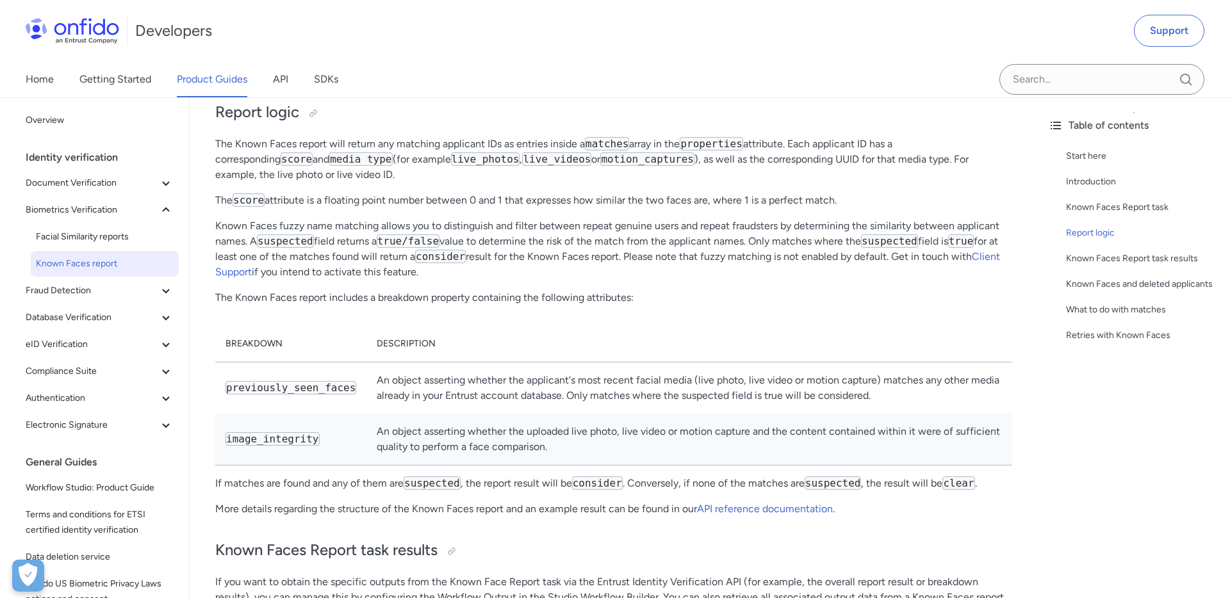
scroll to position [1113, 0]
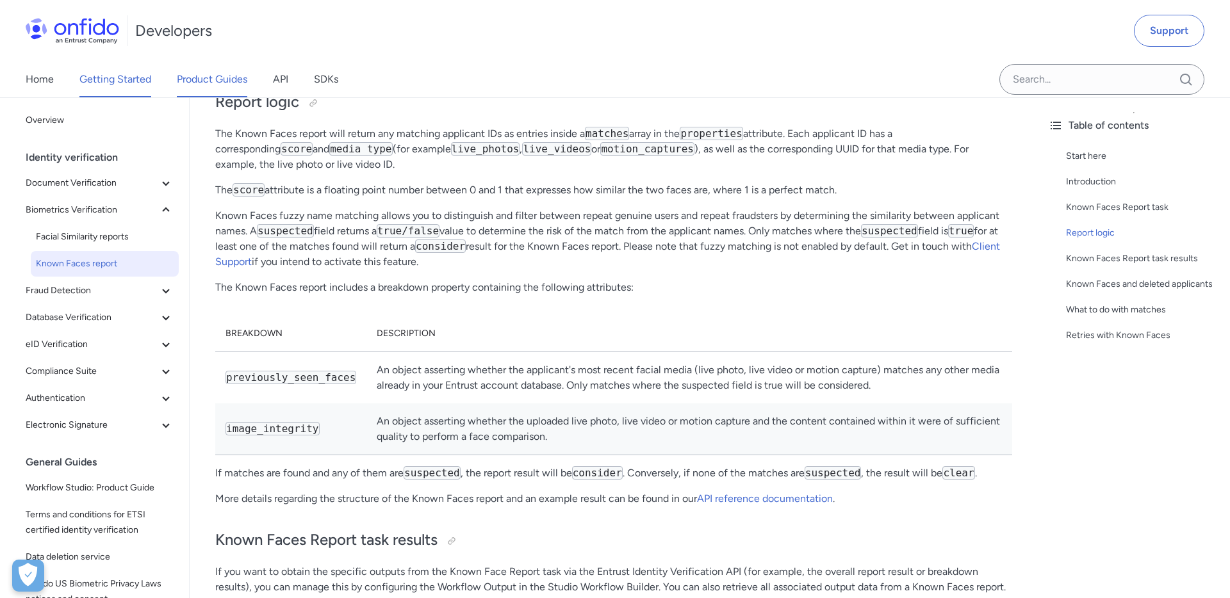
click at [117, 88] on link "Getting Started" at bounding box center [115, 80] width 72 height 36
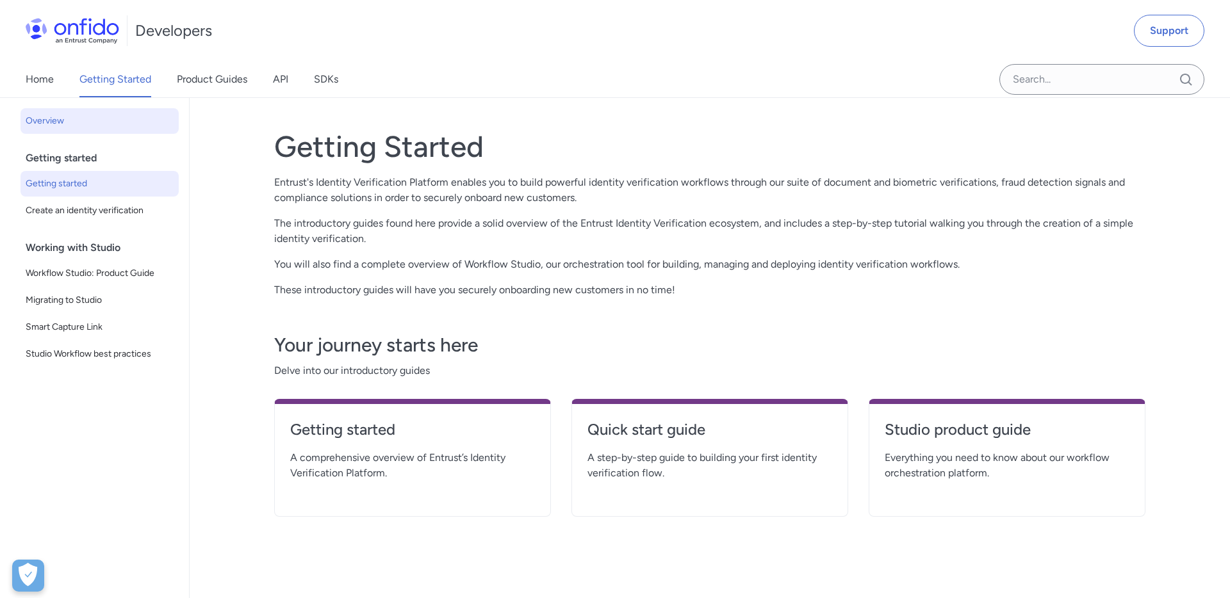
click at [83, 186] on span "Getting started" at bounding box center [100, 183] width 148 height 15
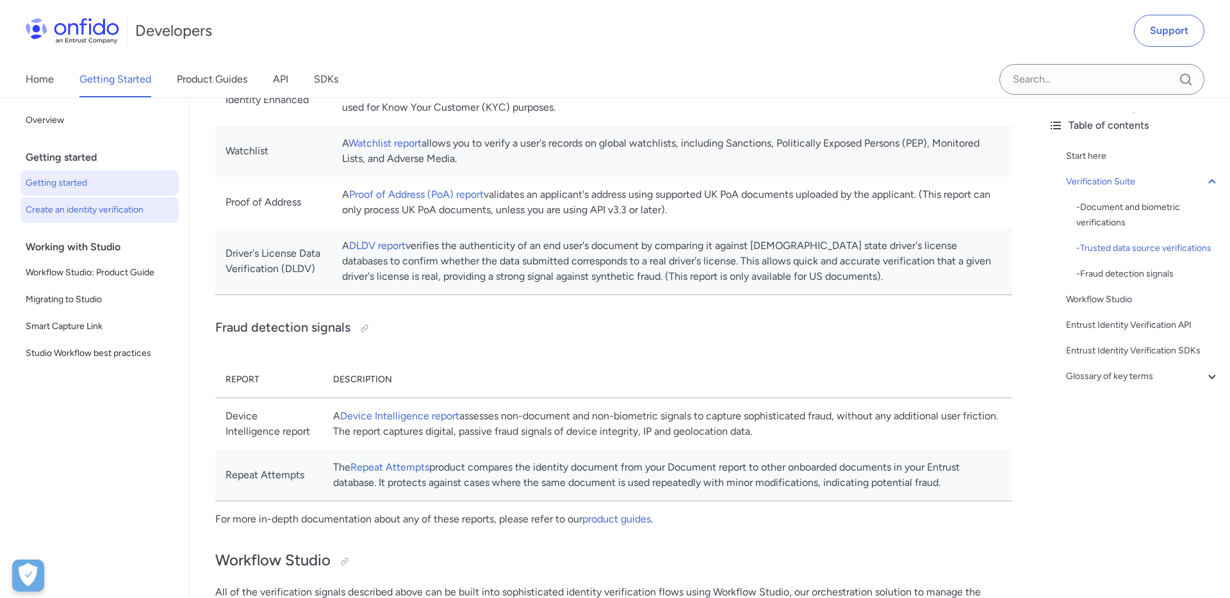
click at [88, 199] on link "Create an identity verification" at bounding box center [100, 210] width 158 height 26
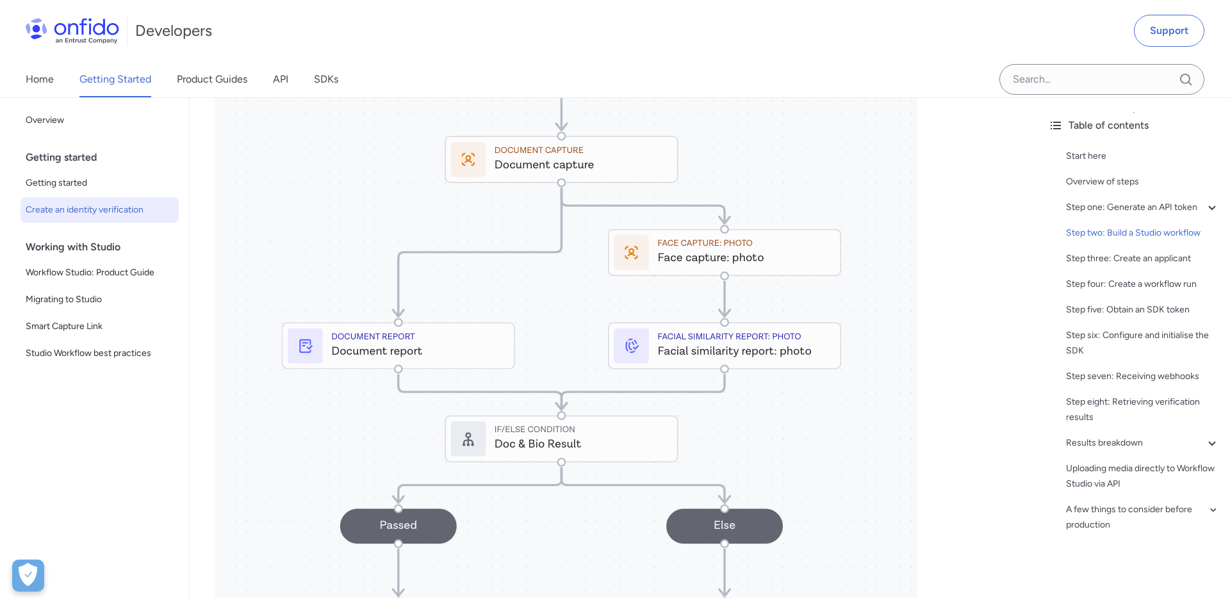
scroll to position [1672, 0]
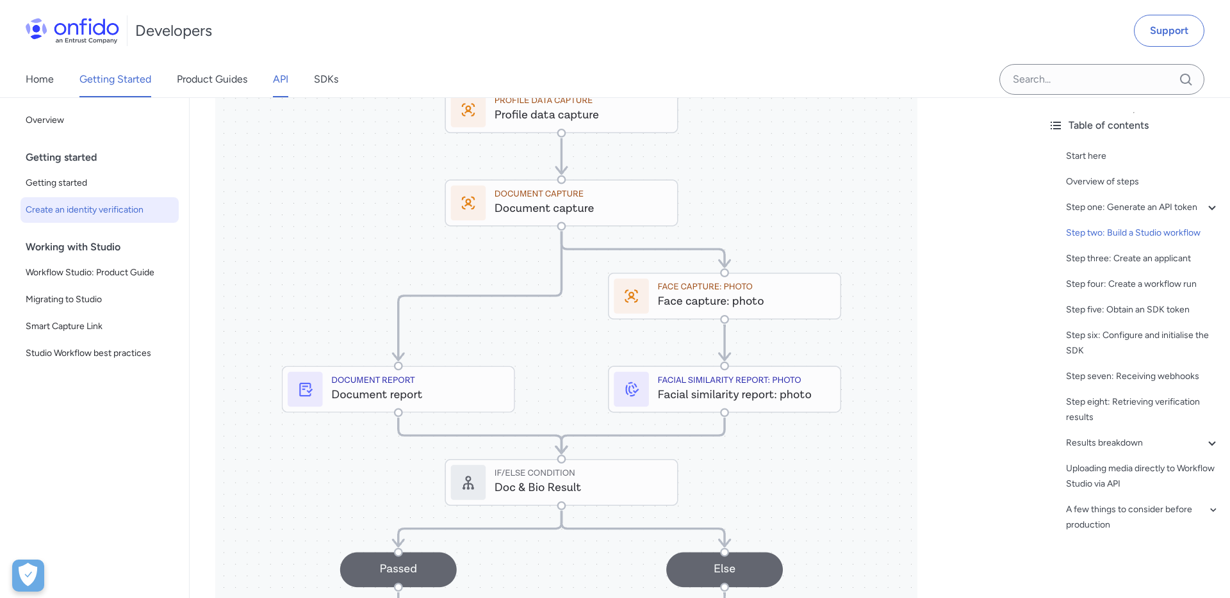
click at [288, 85] on link "API" at bounding box center [280, 80] width 15 height 36
